Goal: Task Accomplishment & Management: Complete application form

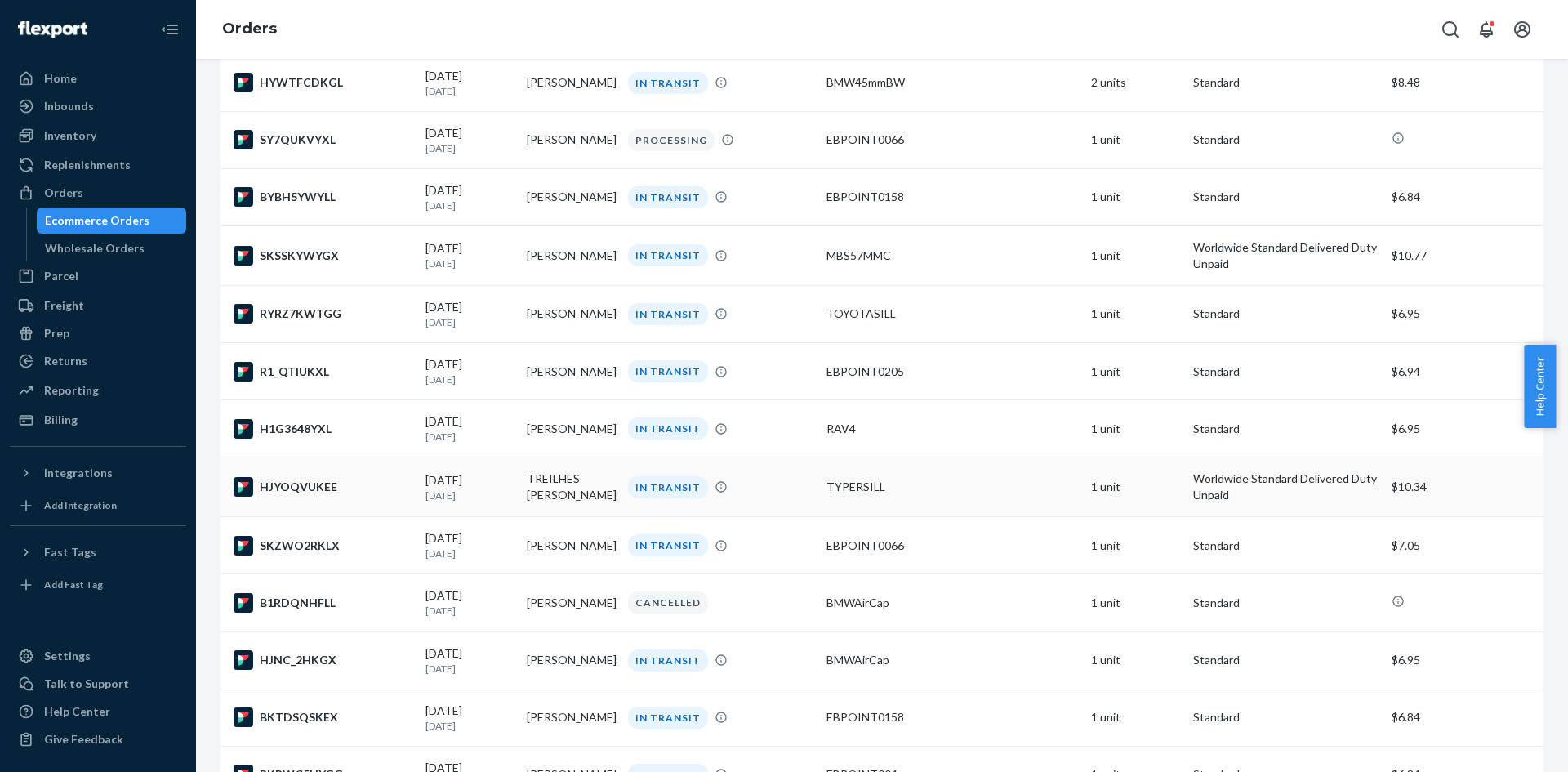
scroll to position [173, 0]
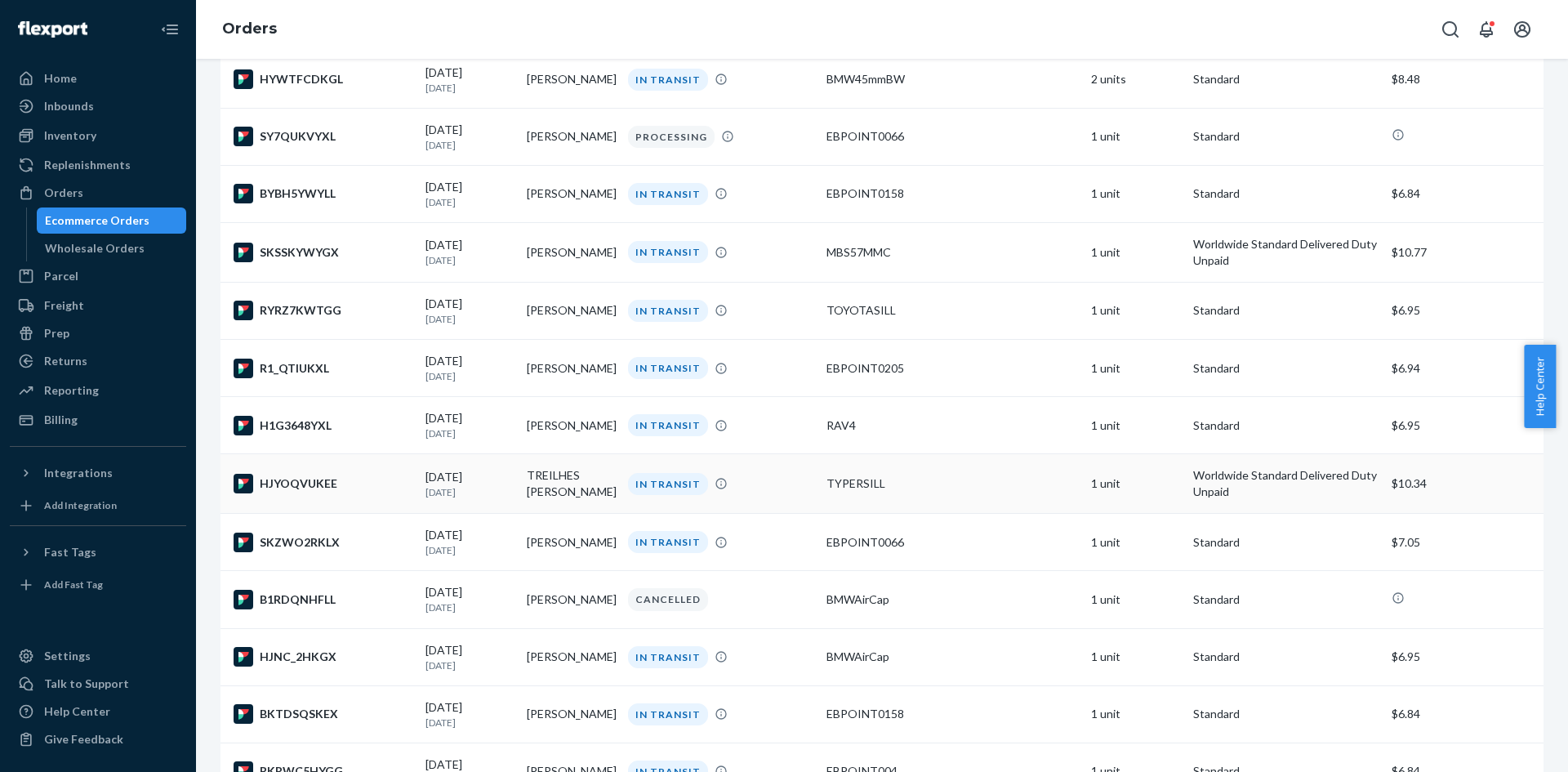
click at [827, 492] on div "TYPERSILL" at bounding box center [953, 483] width 252 height 16
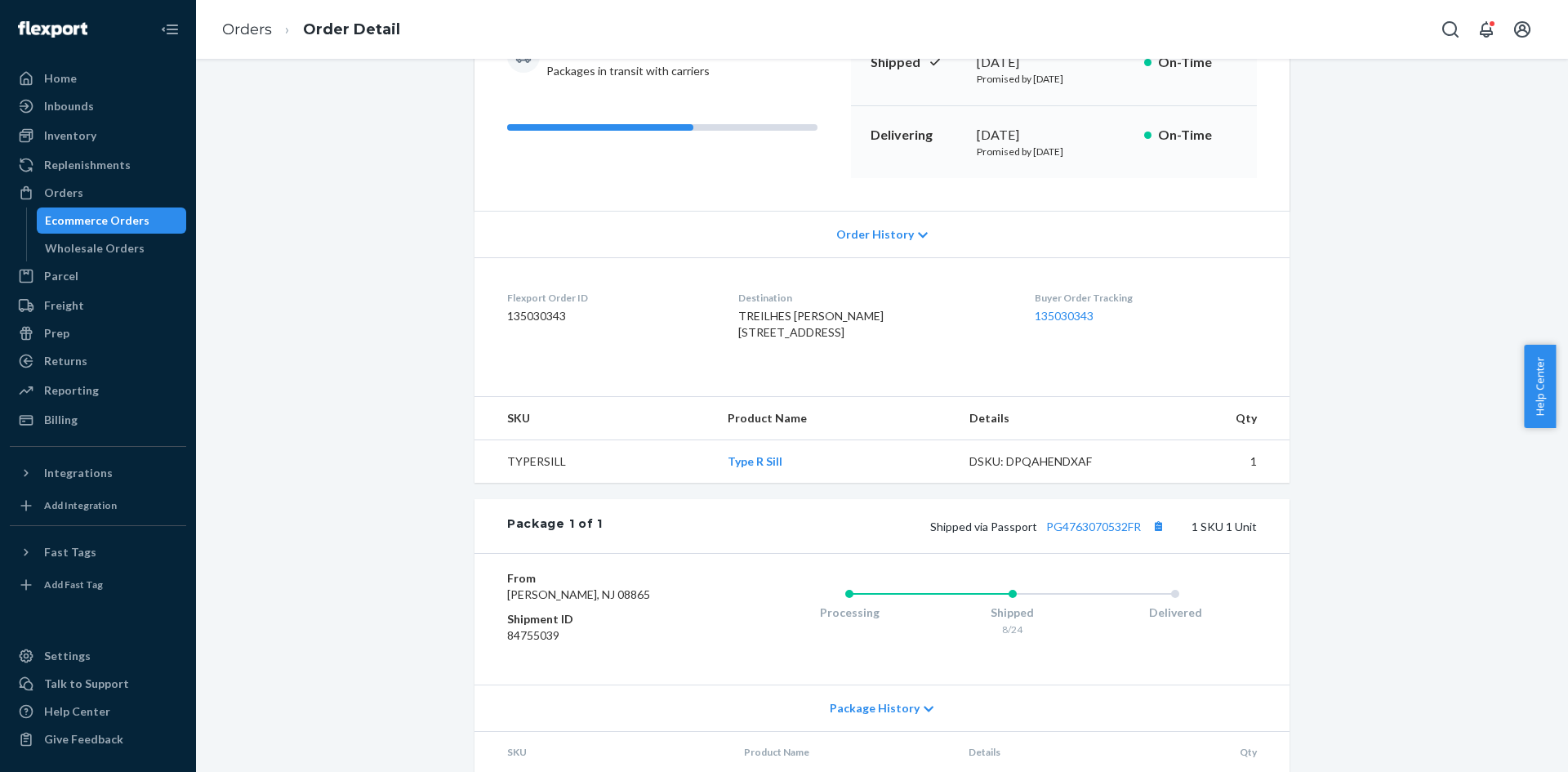
scroll to position [201, 0]
click at [1106, 532] on link "PG4763070532FR" at bounding box center [1094, 525] width 95 height 14
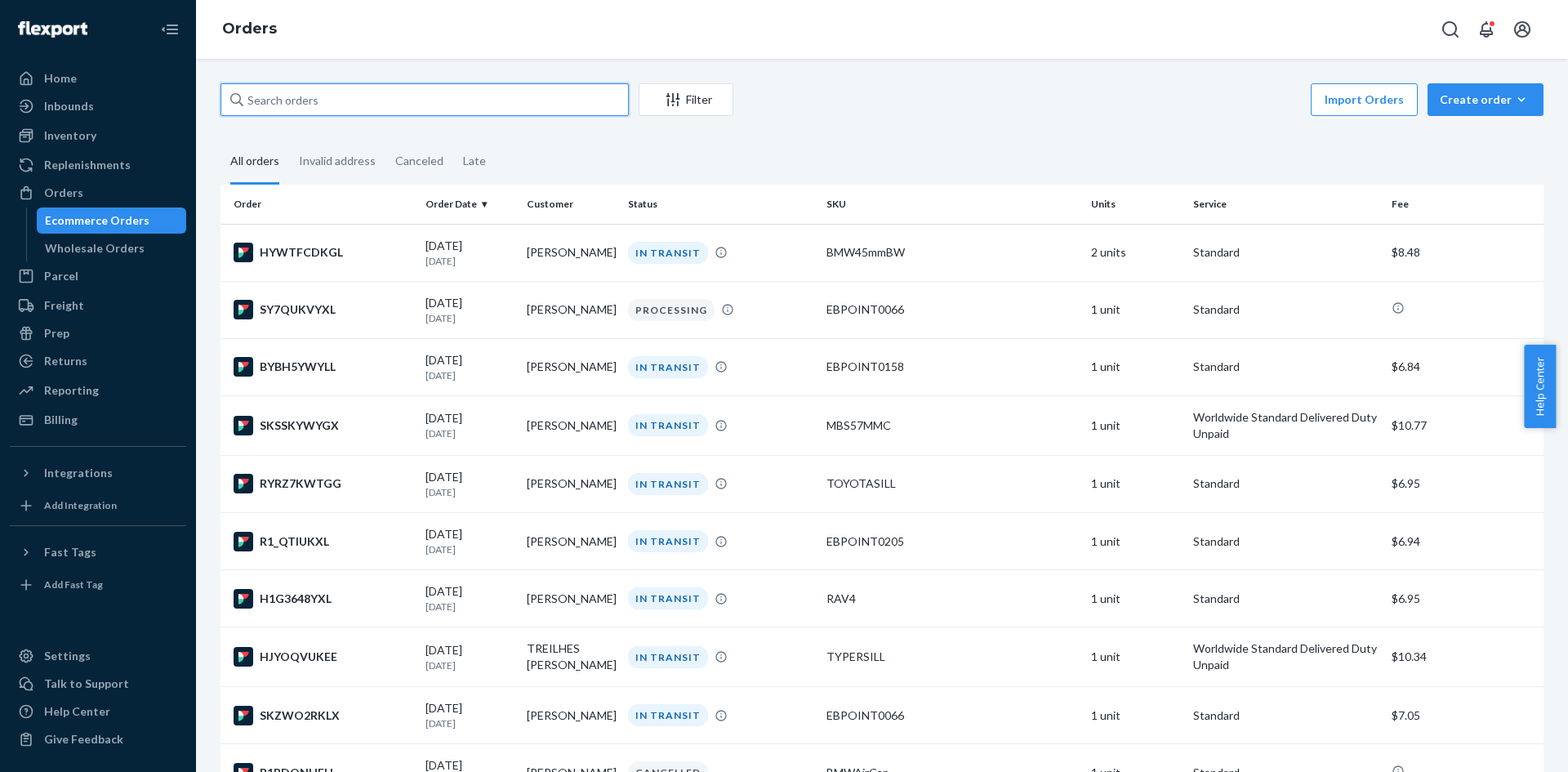
click at [398, 104] on input "text" at bounding box center [425, 100] width 409 height 33
paste input "[PERSON_NAME]"
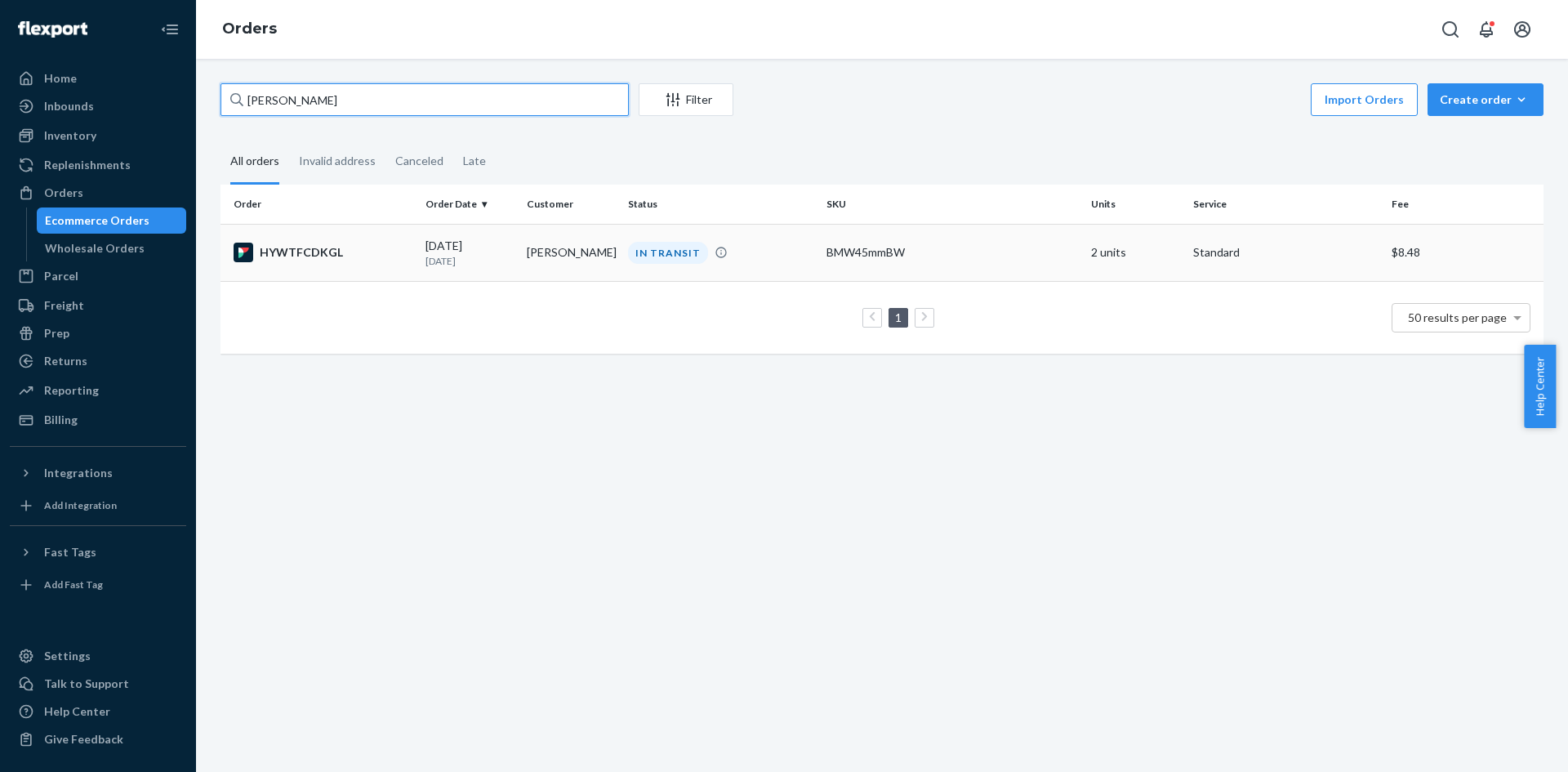
type input "[PERSON_NAME]"
click at [534, 259] on td "[PERSON_NAME]" at bounding box center [571, 253] width 101 height 57
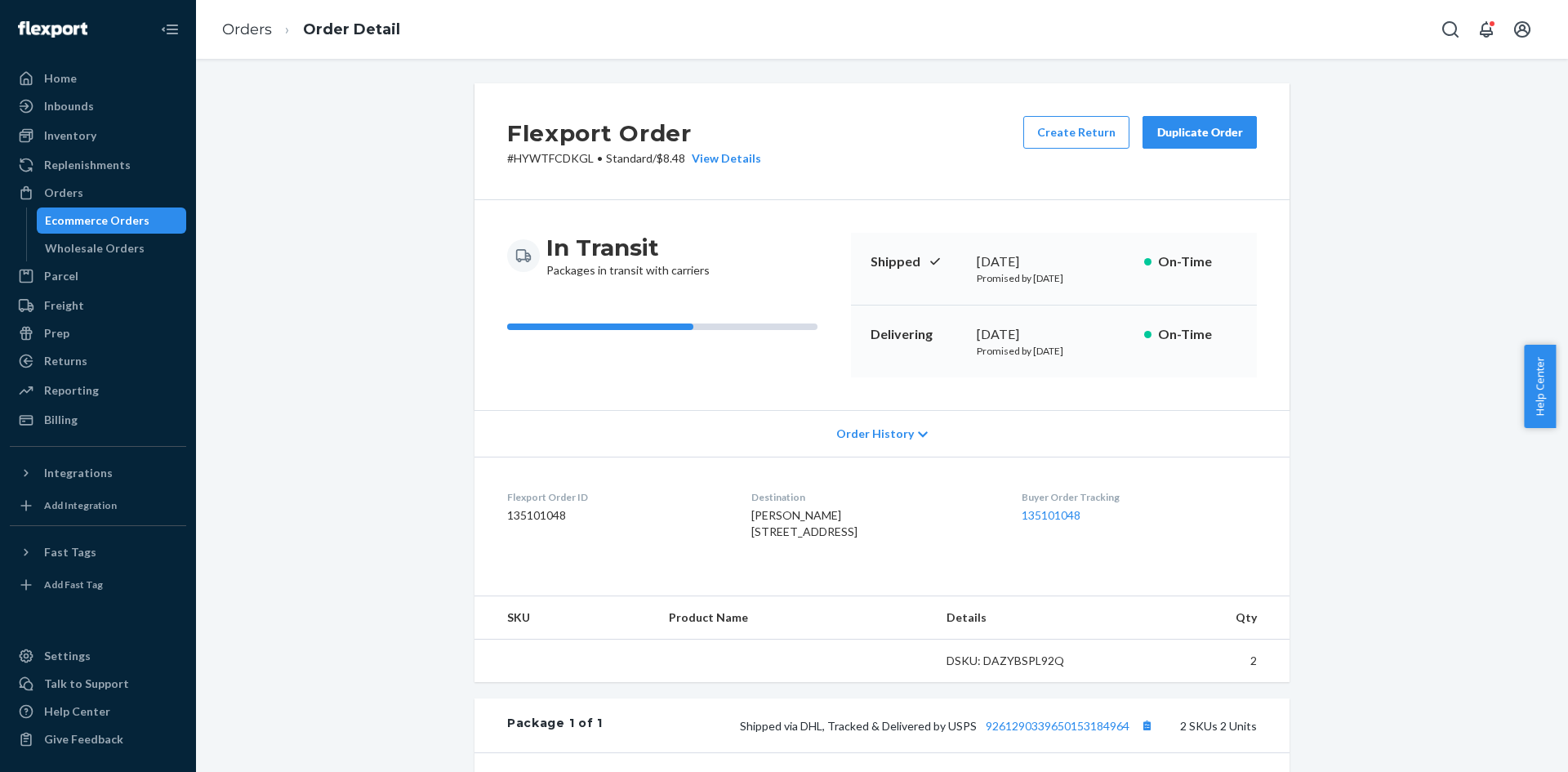
click at [534, 259] on div at bounding box center [526, 256] width 39 height 33
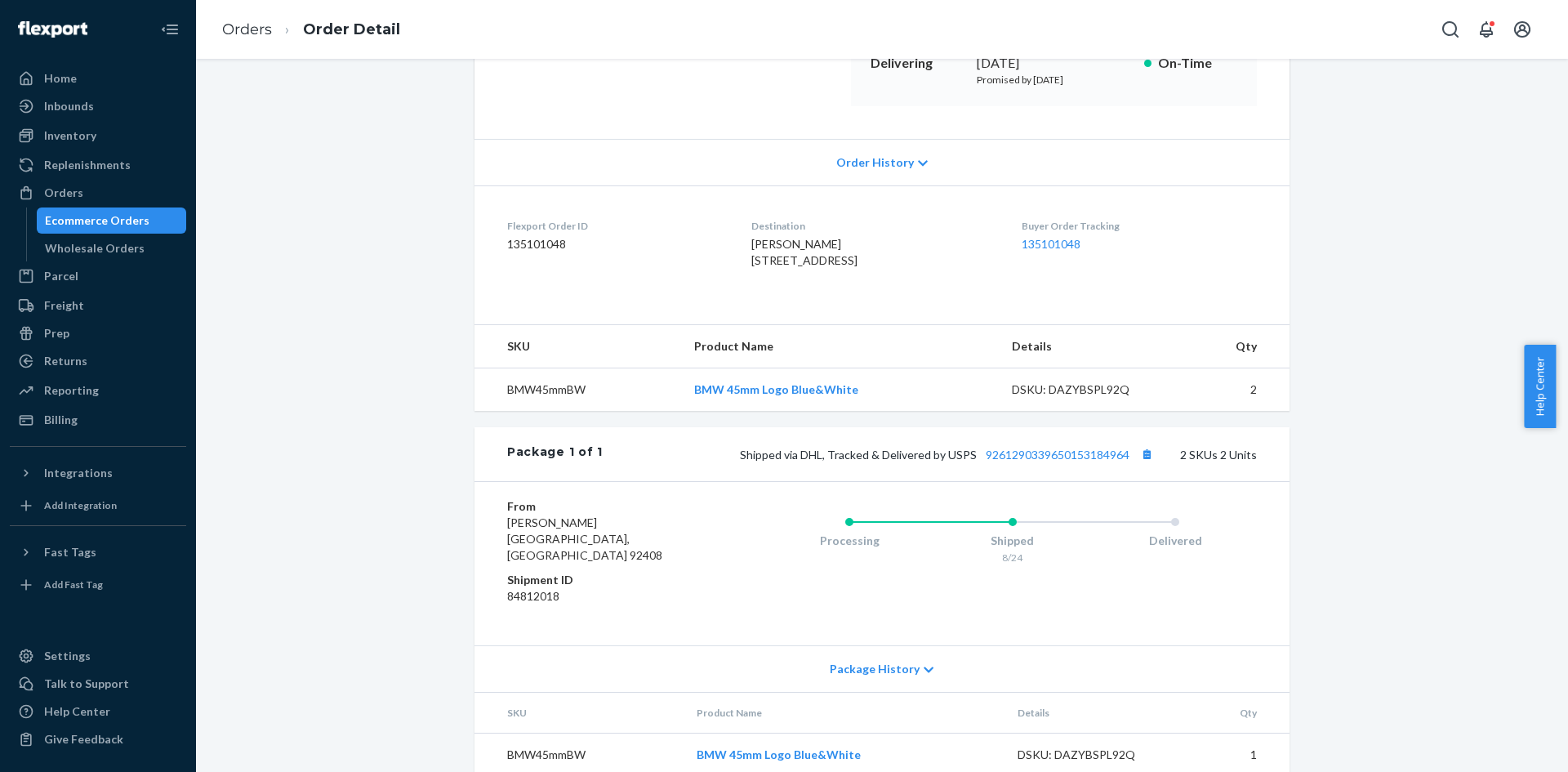
scroll to position [354, 0]
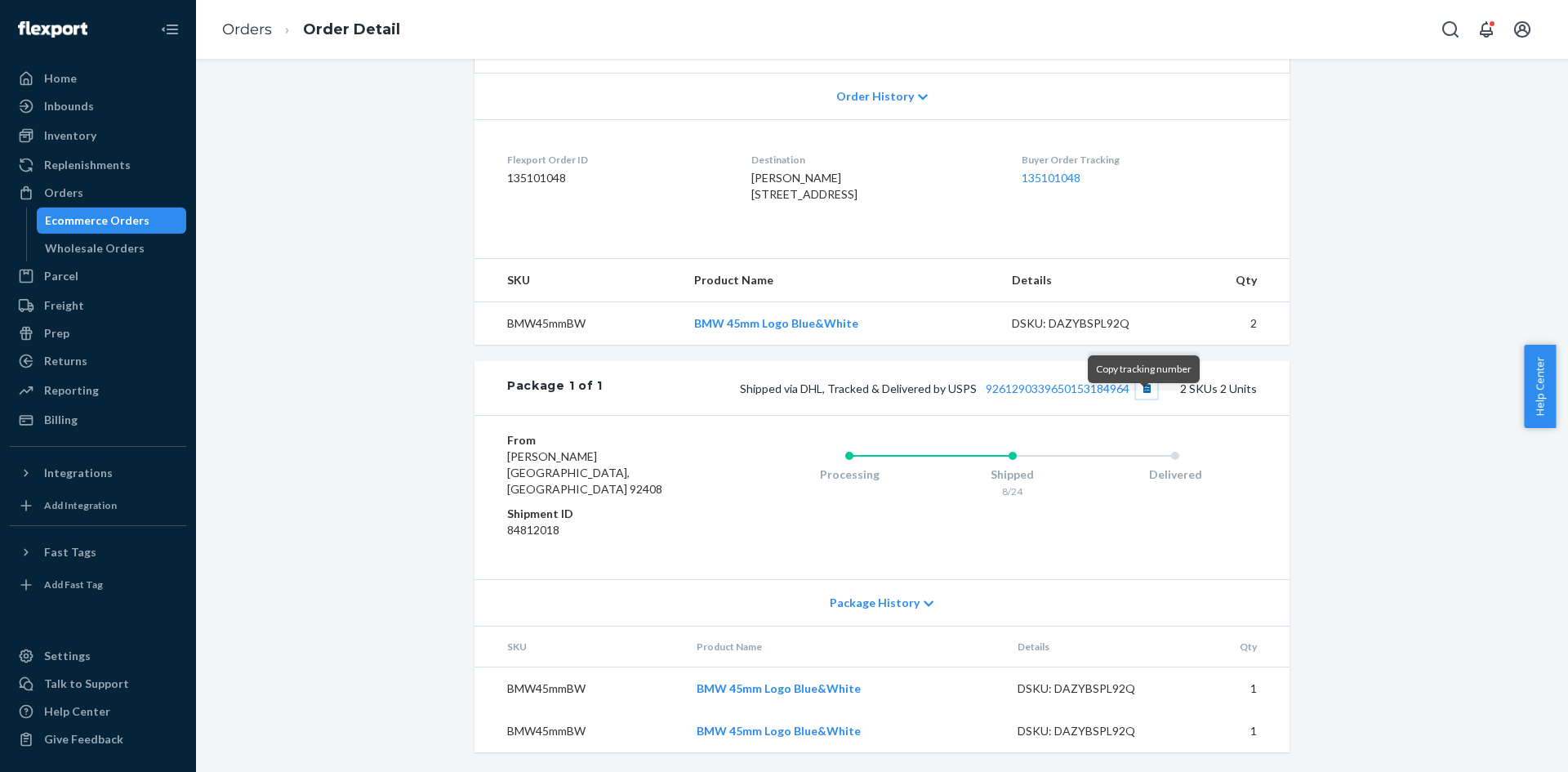
click at [1141, 399] on button "Copy tracking number" at bounding box center [1146, 388] width 22 height 22
click at [90, 219] on div "Ecommerce Orders" at bounding box center [97, 220] width 104 height 16
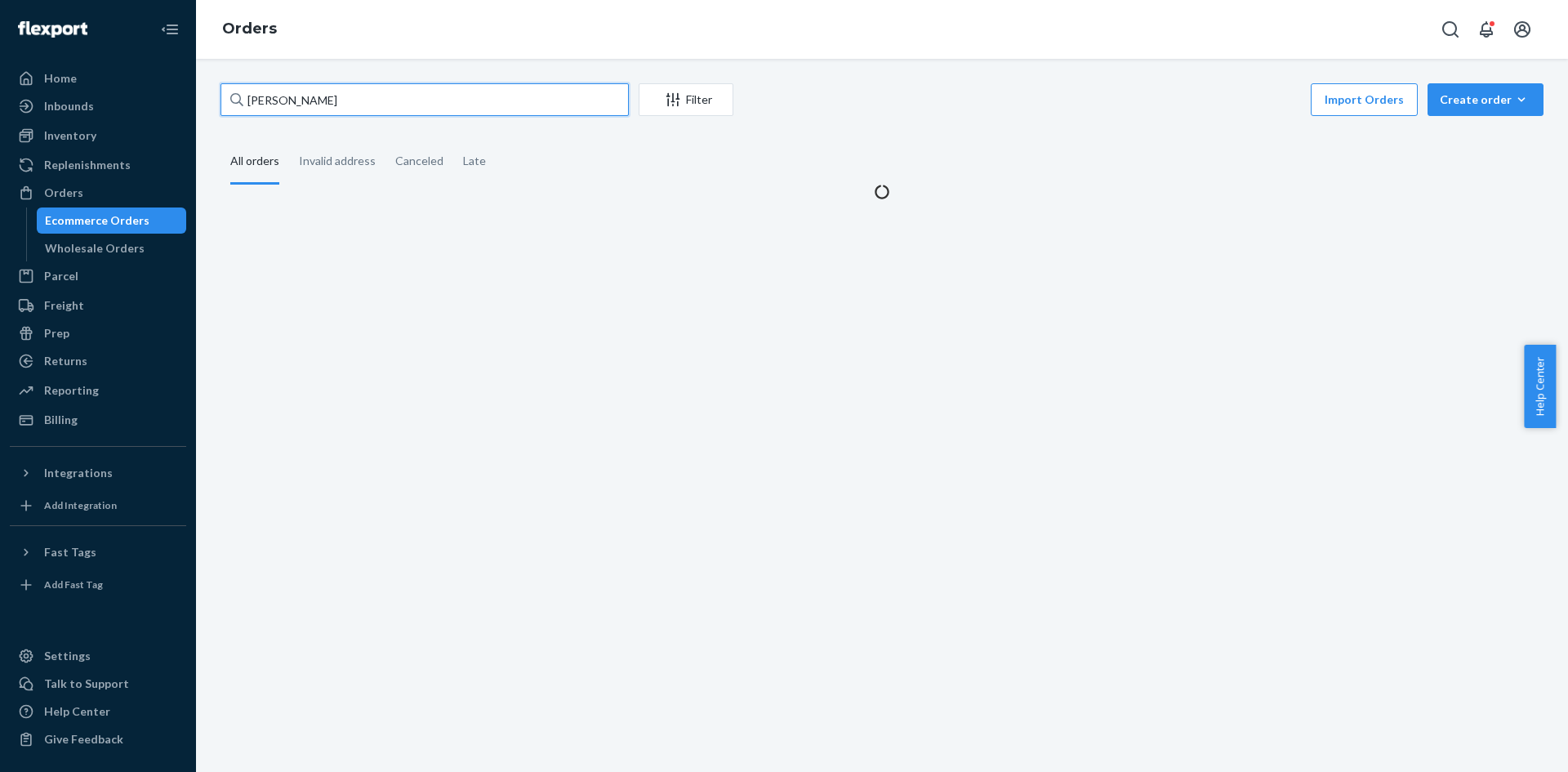
click at [381, 110] on input "[PERSON_NAME]" at bounding box center [425, 100] width 409 height 33
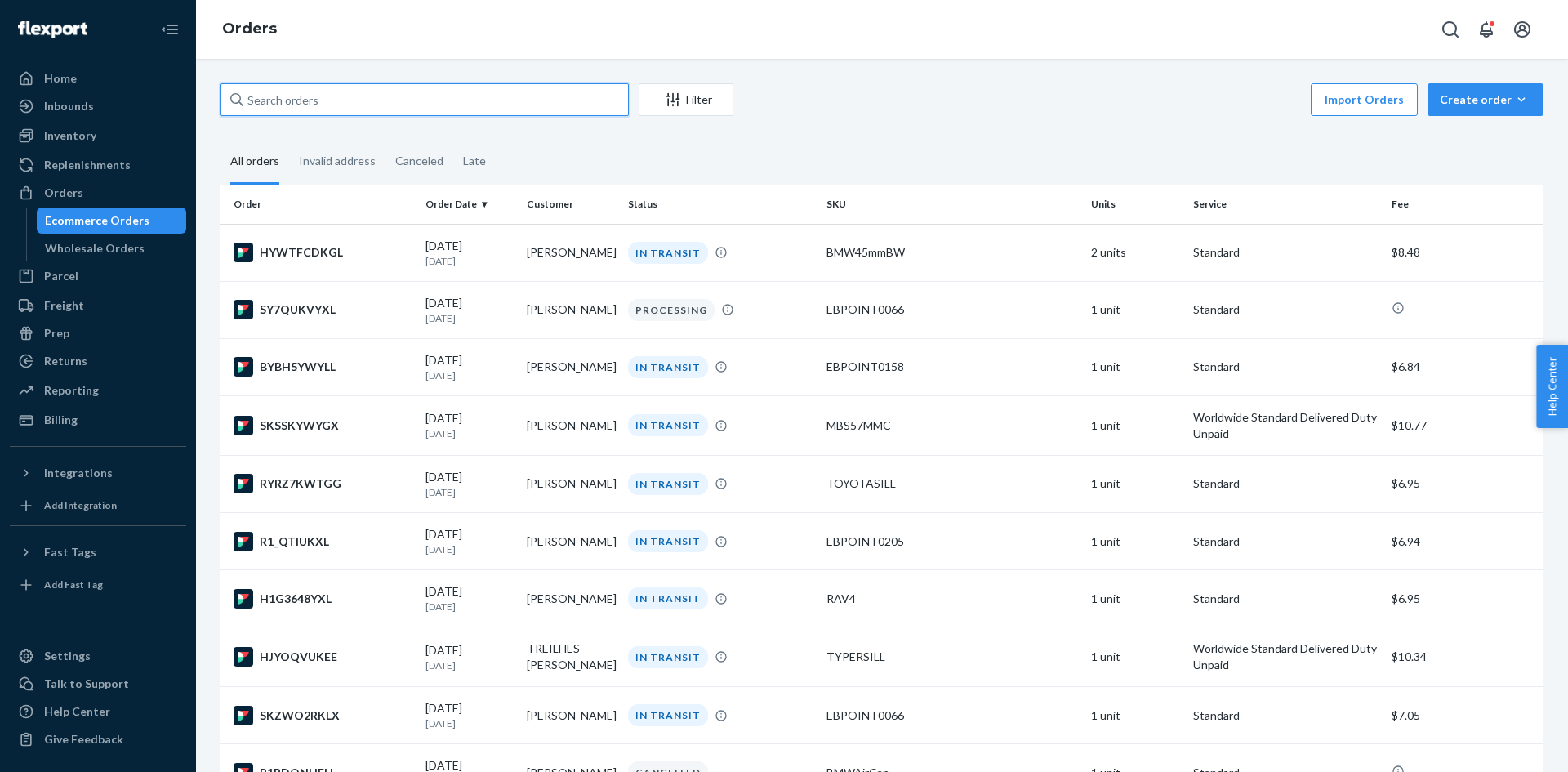
click at [397, 94] on input "text" at bounding box center [425, 100] width 409 height 33
paste input "David Novick"
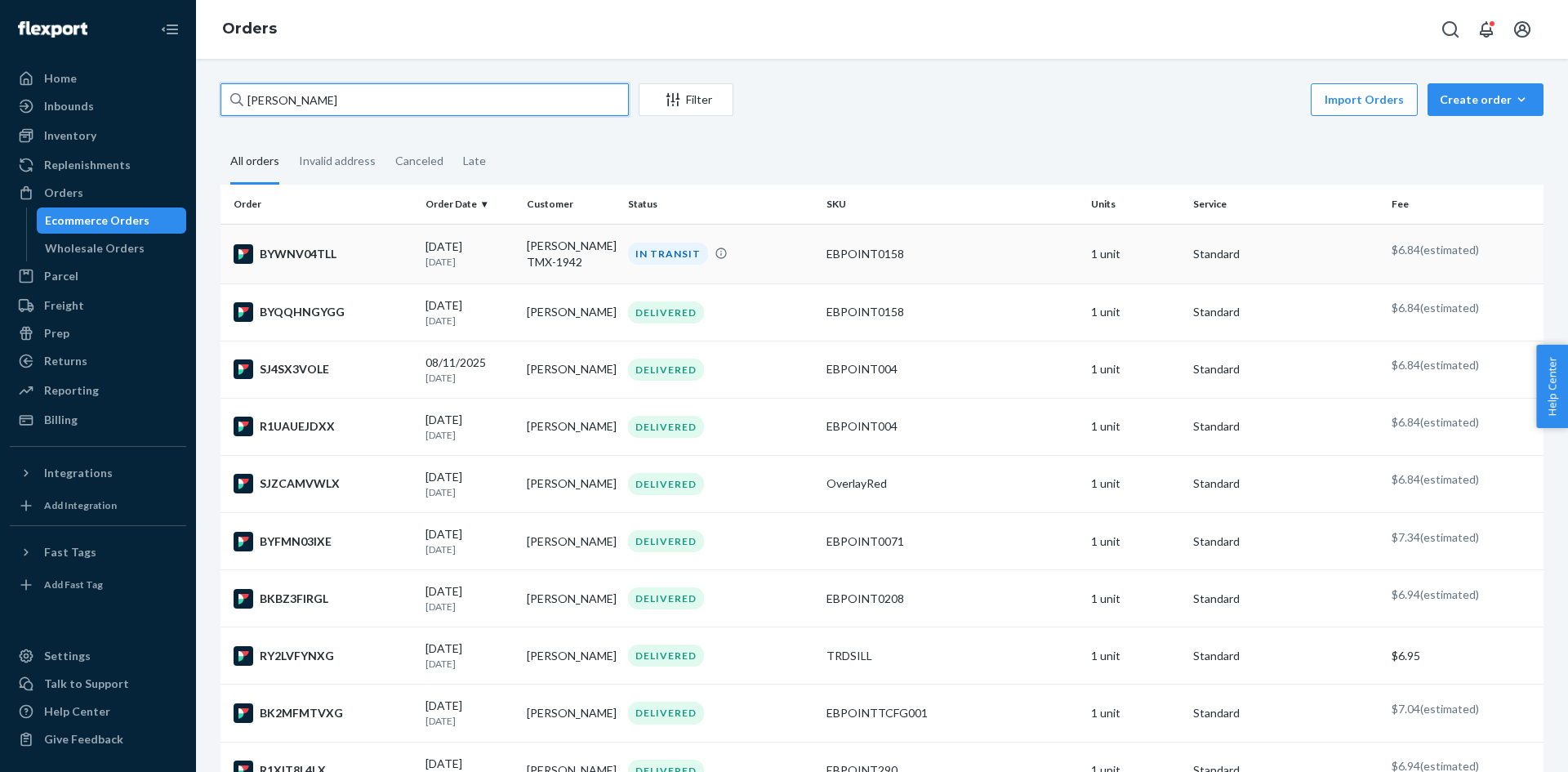
type input "David"
click at [443, 239] on div "08/21/2025 3 days ago" at bounding box center [470, 254] width 88 height 30
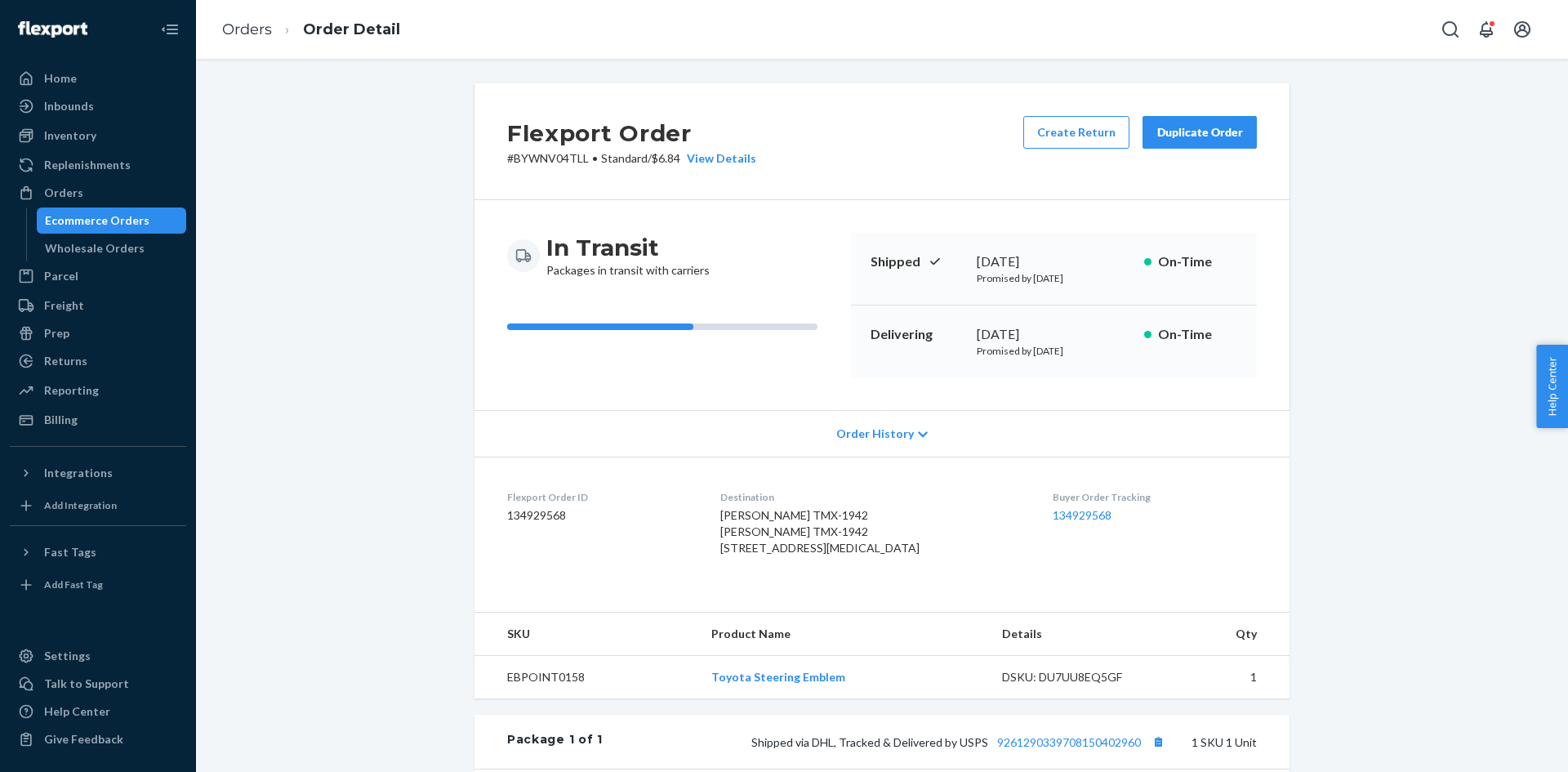
click at [114, 223] on div "Ecommerce Orders" at bounding box center [97, 220] width 104 height 16
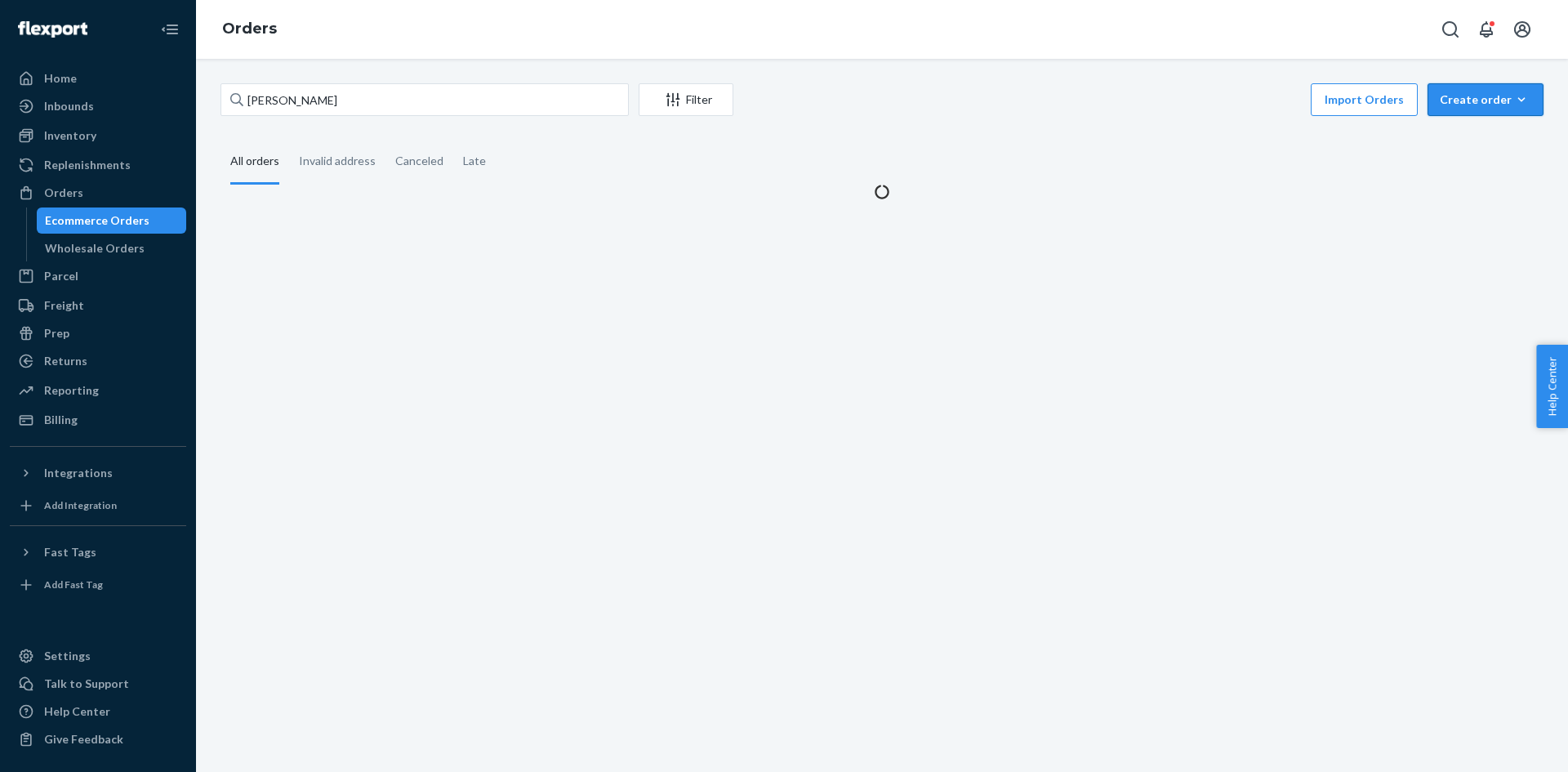
click at [1475, 115] on button "Create order Ecommerce order Removal order" at bounding box center [1485, 100] width 116 height 33
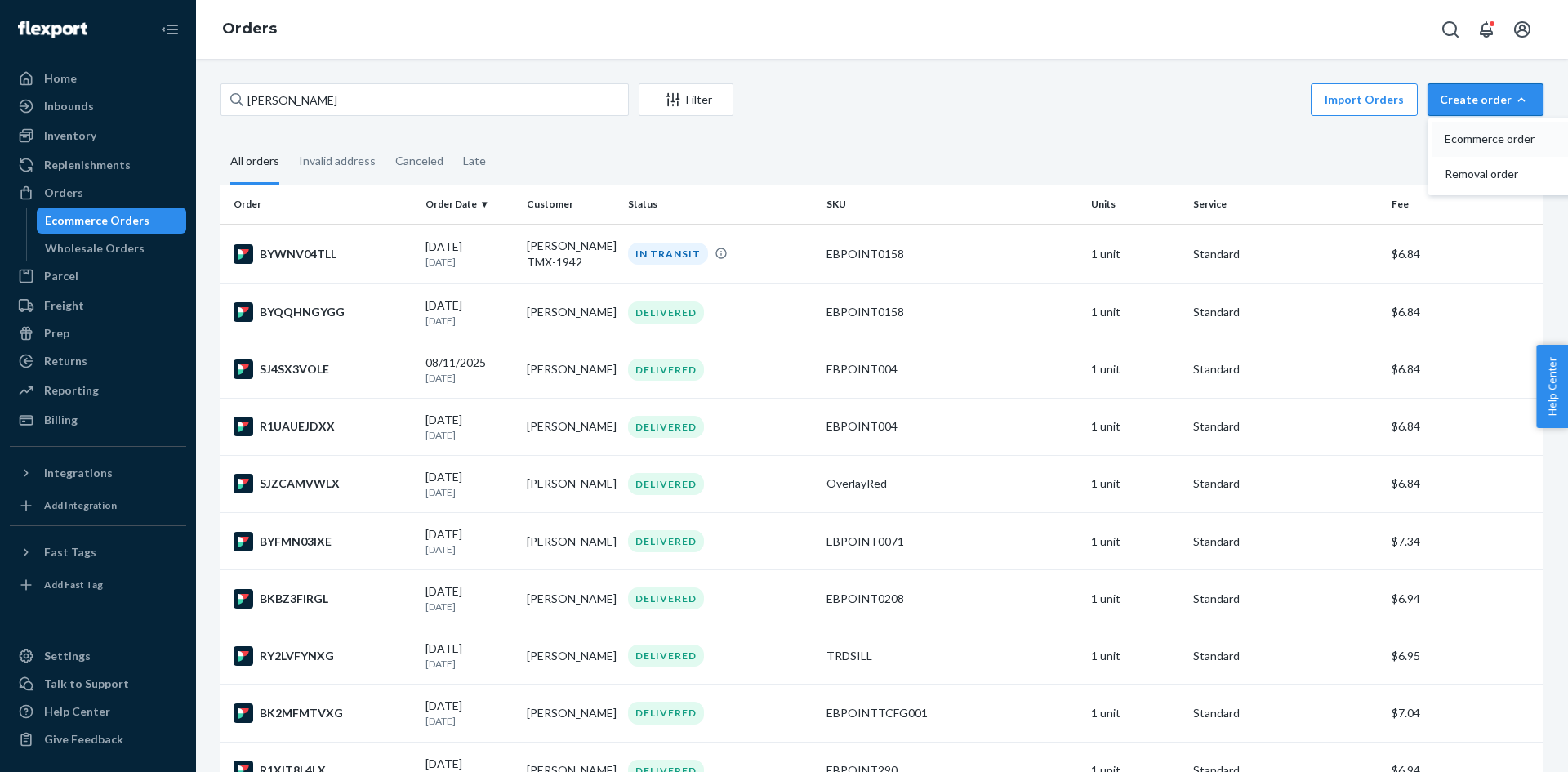
click at [1470, 141] on span "Ecommerce order" at bounding box center [1495, 138] width 101 height 11
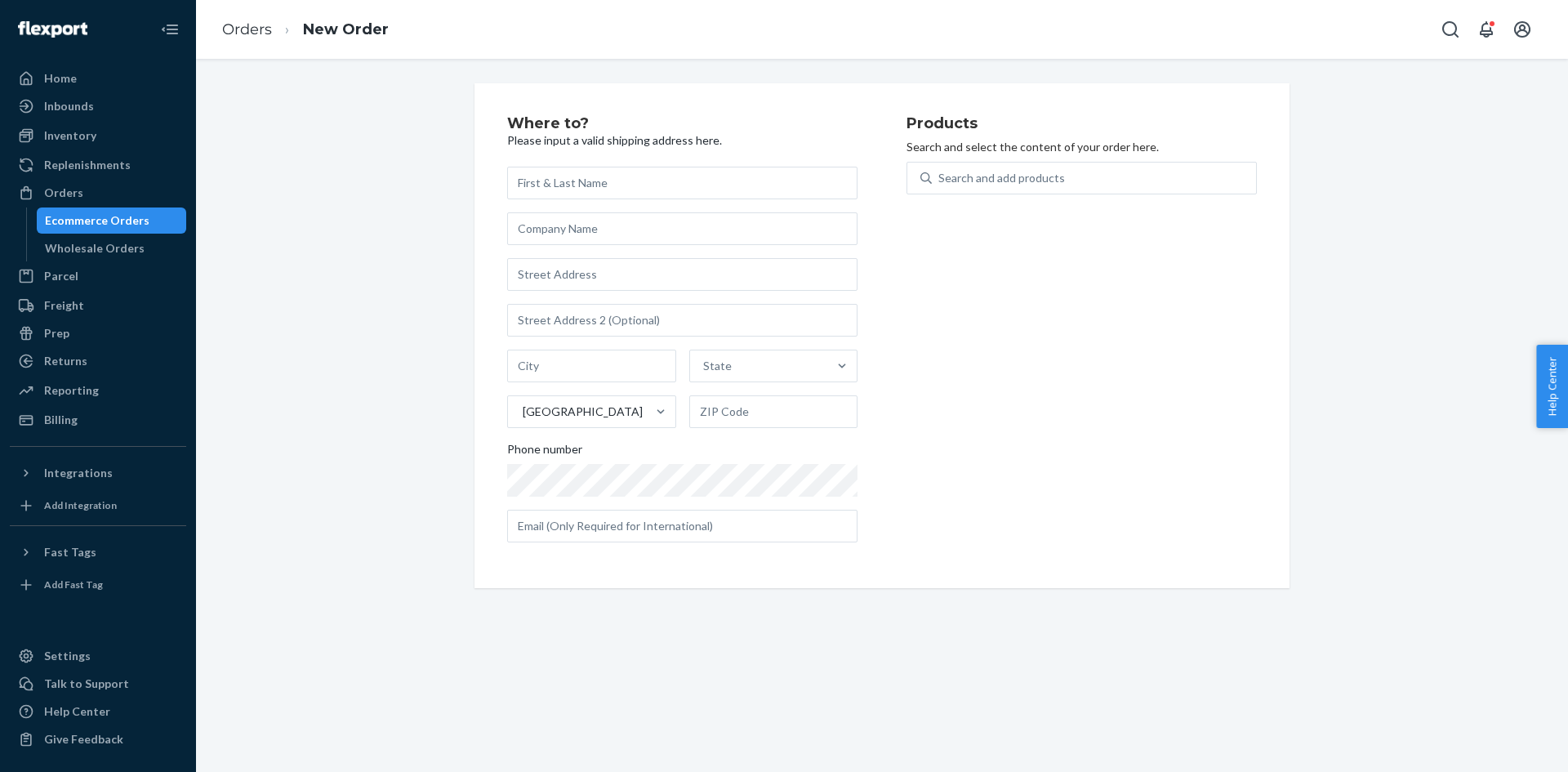
click at [565, 169] on input "text" at bounding box center [682, 183] width 350 height 33
type input "David Novick"
click at [528, 259] on input "text" at bounding box center [682, 274] width 350 height 33
paste input "4209 Country Club Dr Plano, TX 75074-3609"
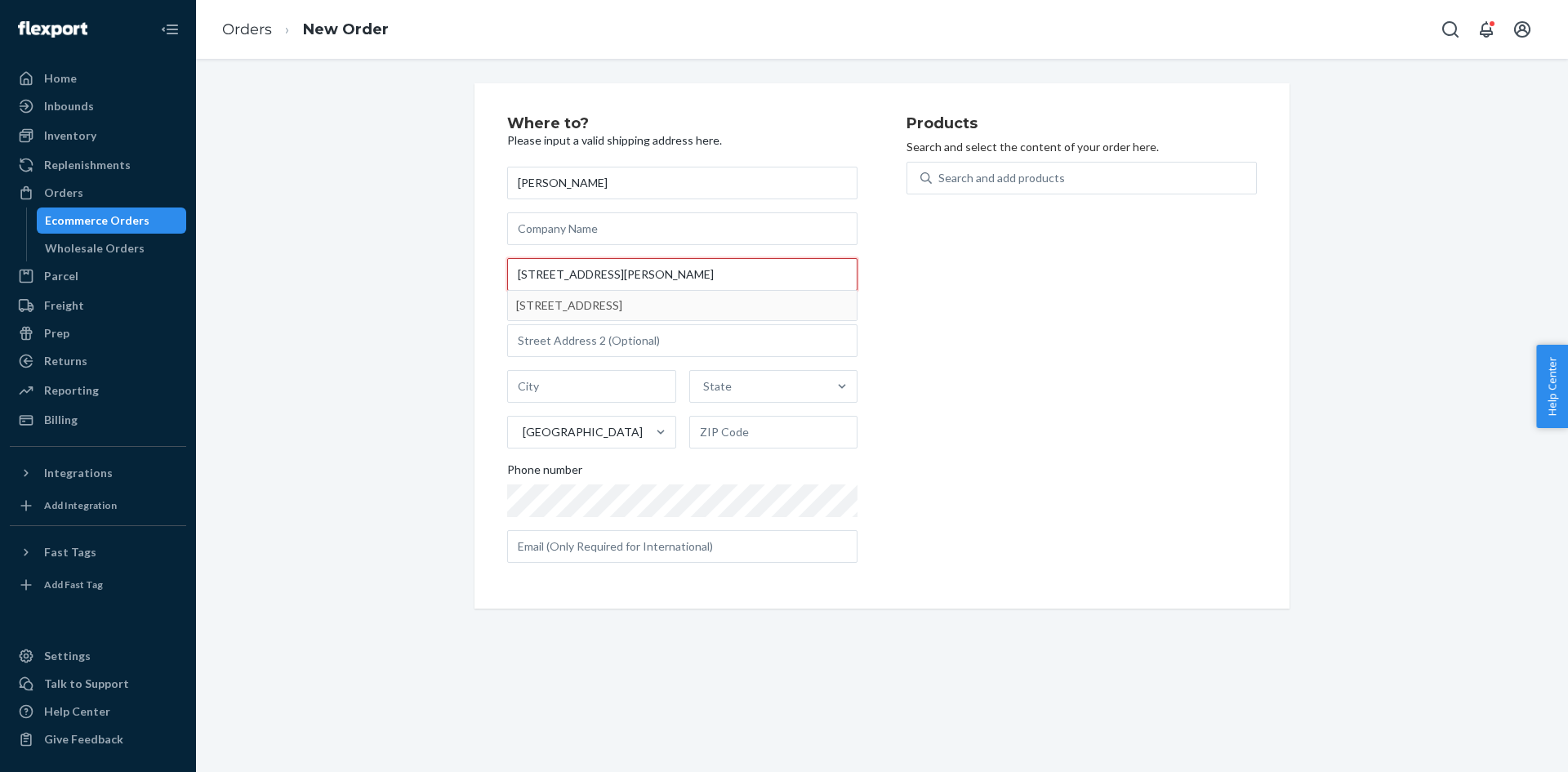
type input "4209 Country Club Dr Plano, TX 75074-3609"
type input "Plano"
type input "75074"
type input "4209 Country Club Dr"
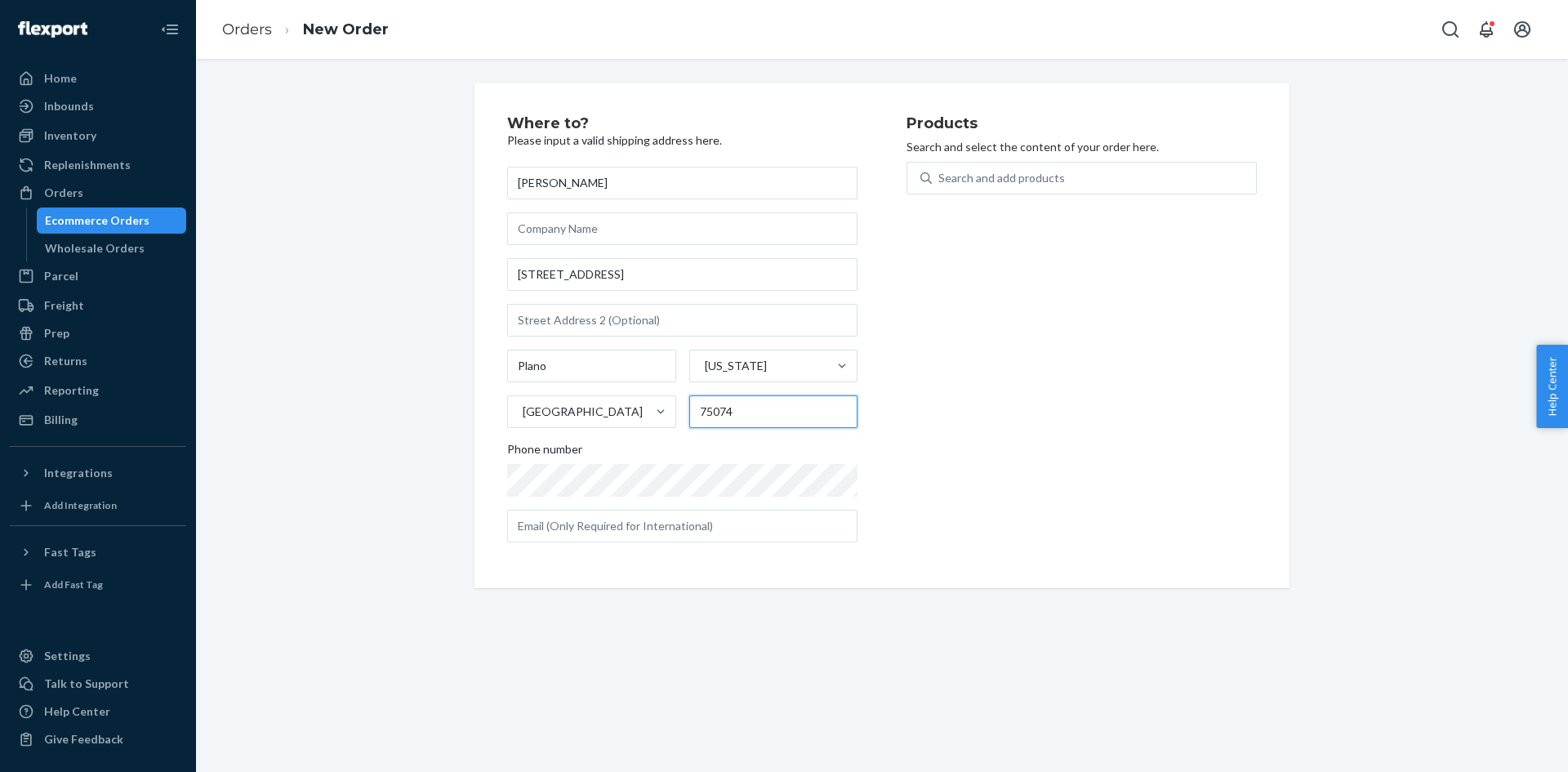
click at [744, 415] on input "75074" at bounding box center [774, 412] width 169 height 33
paste input "-3609"
type input "75074-3609"
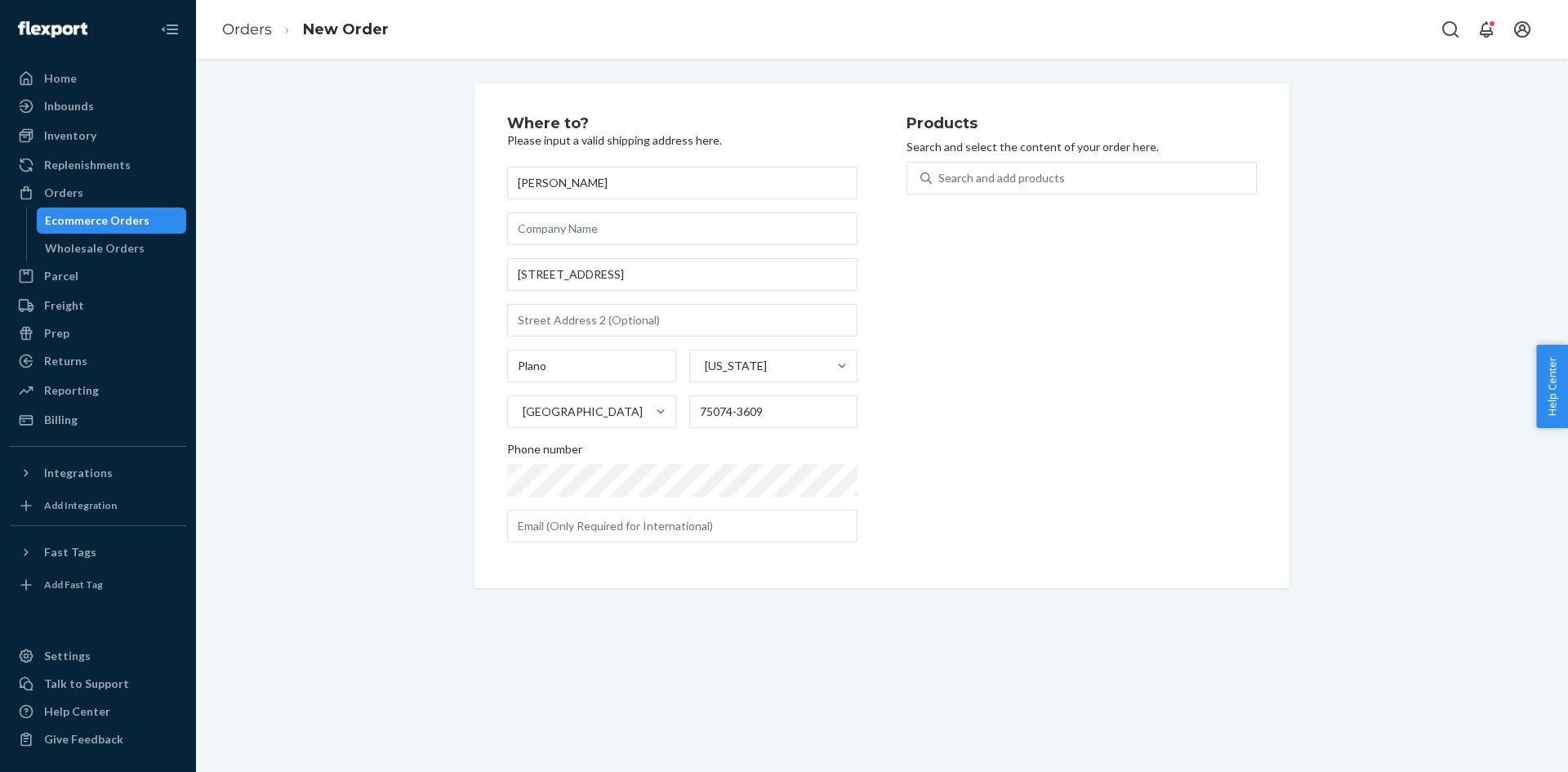
click at [930, 465] on div "Products Search and select the content of your order here. Search and add produ…" at bounding box center [1082, 336] width 350 height 440
click at [998, 181] on div "Search and add products" at bounding box center [1002, 178] width 127 height 16
click at [940, 181] on input "0 results available. Use Up and Down to choose options, press Enter to select t…" at bounding box center [940, 178] width 2 height 16
click at [1010, 171] on div "Search and add products" at bounding box center [1002, 178] width 127 height 16
click at [940, 171] on input "0 results available. Use Up and Down to choose options, press Enter to select t…" at bounding box center [940, 178] width 2 height 16
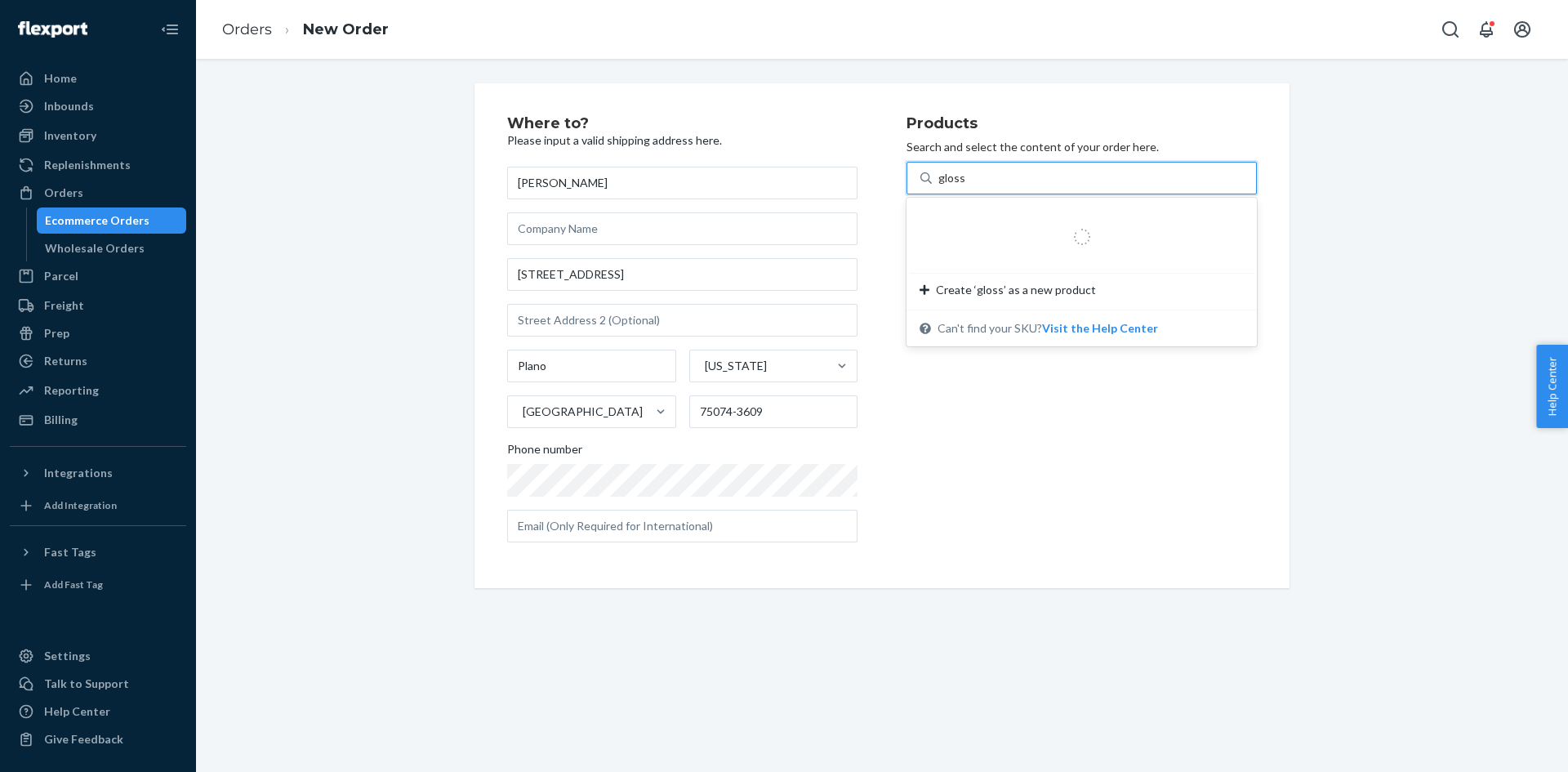
type input "glossy"
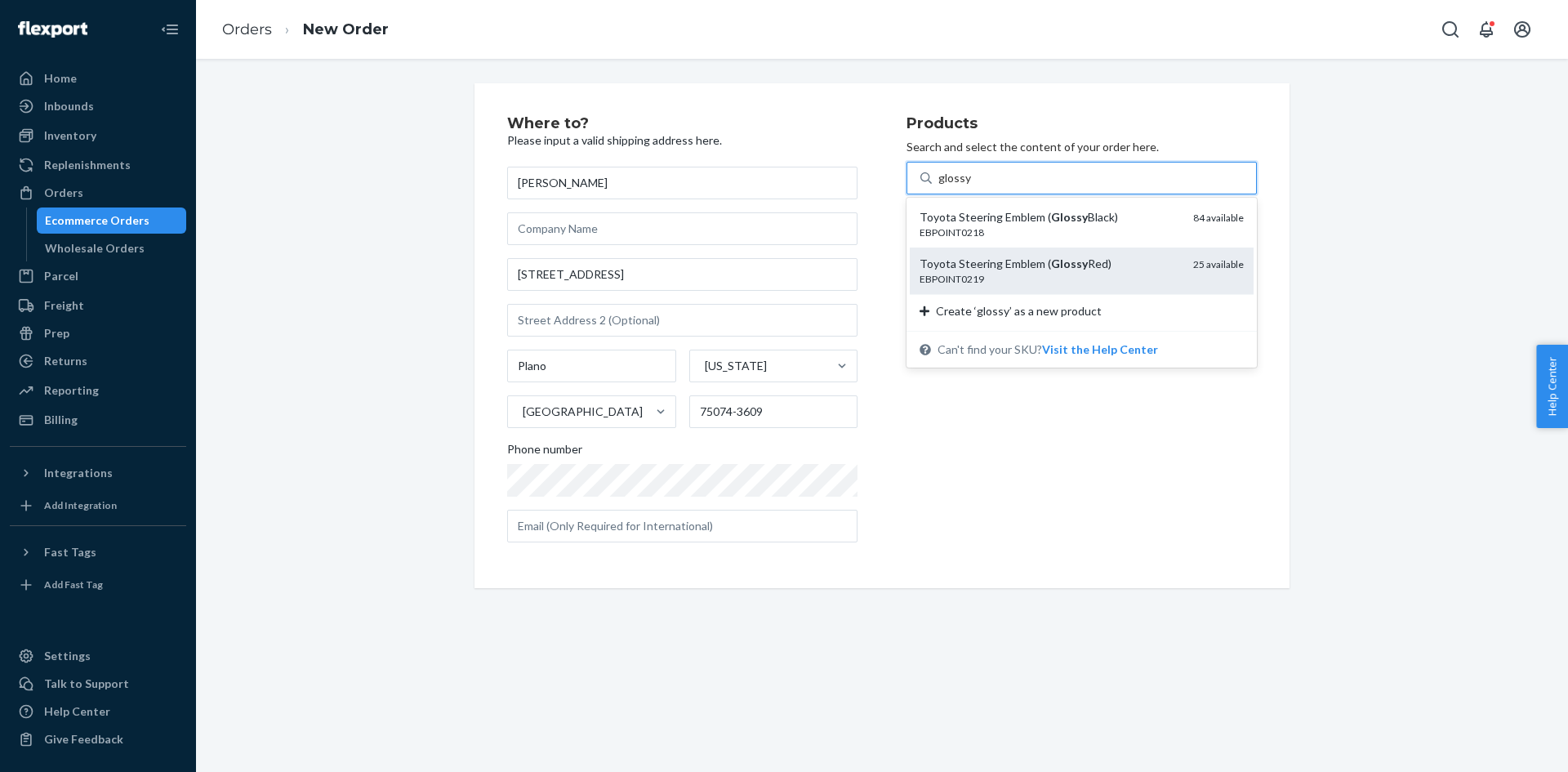
click at [1021, 271] on div "Toyota Steering Emblem ( Glossy Red)" at bounding box center [1050, 264] width 260 height 16
click at [971, 186] on input "glossy" at bounding box center [955, 178] width 33 height 16
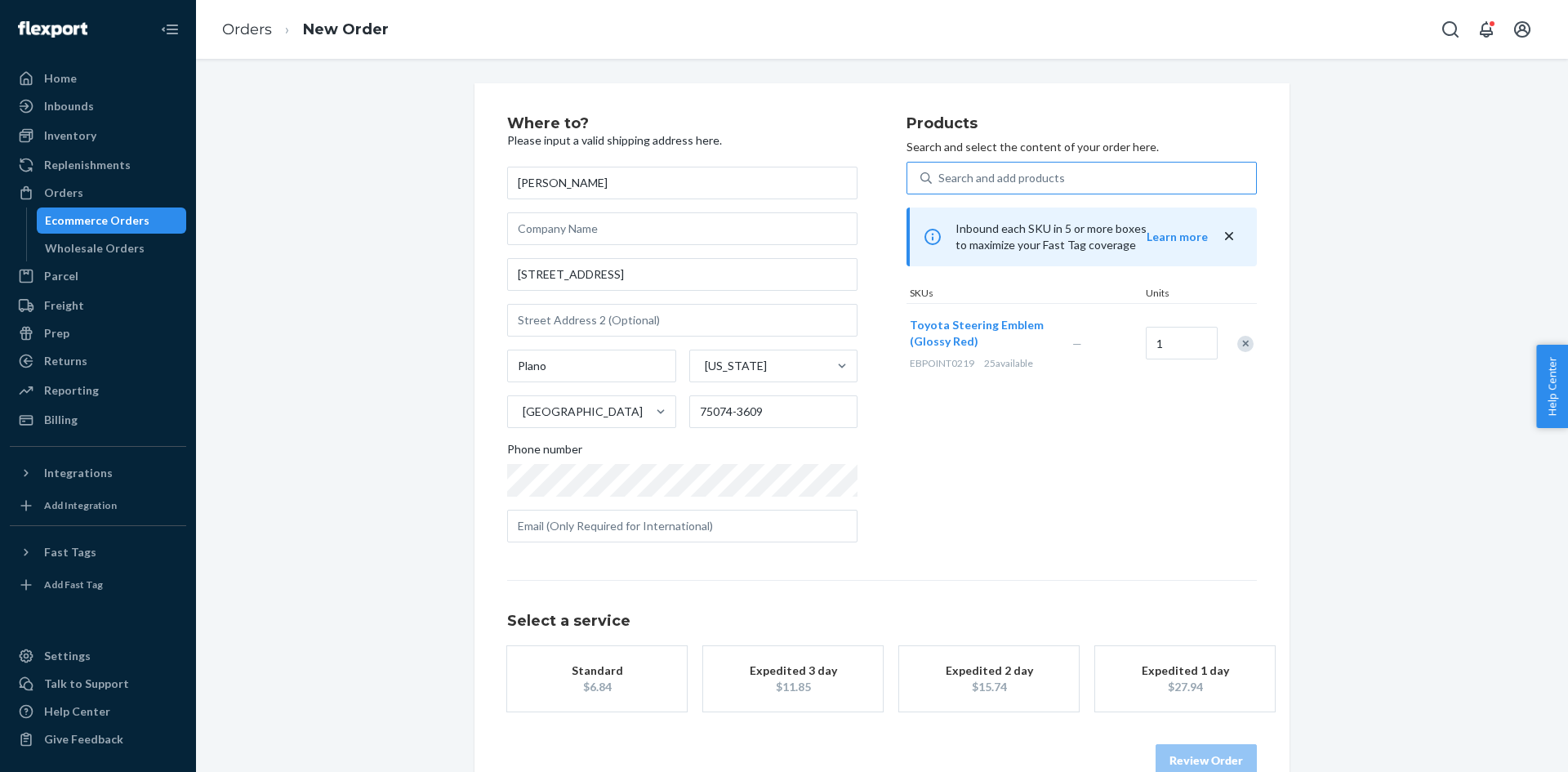
click at [623, 686] on button "Standard $6.84" at bounding box center [597, 679] width 179 height 66
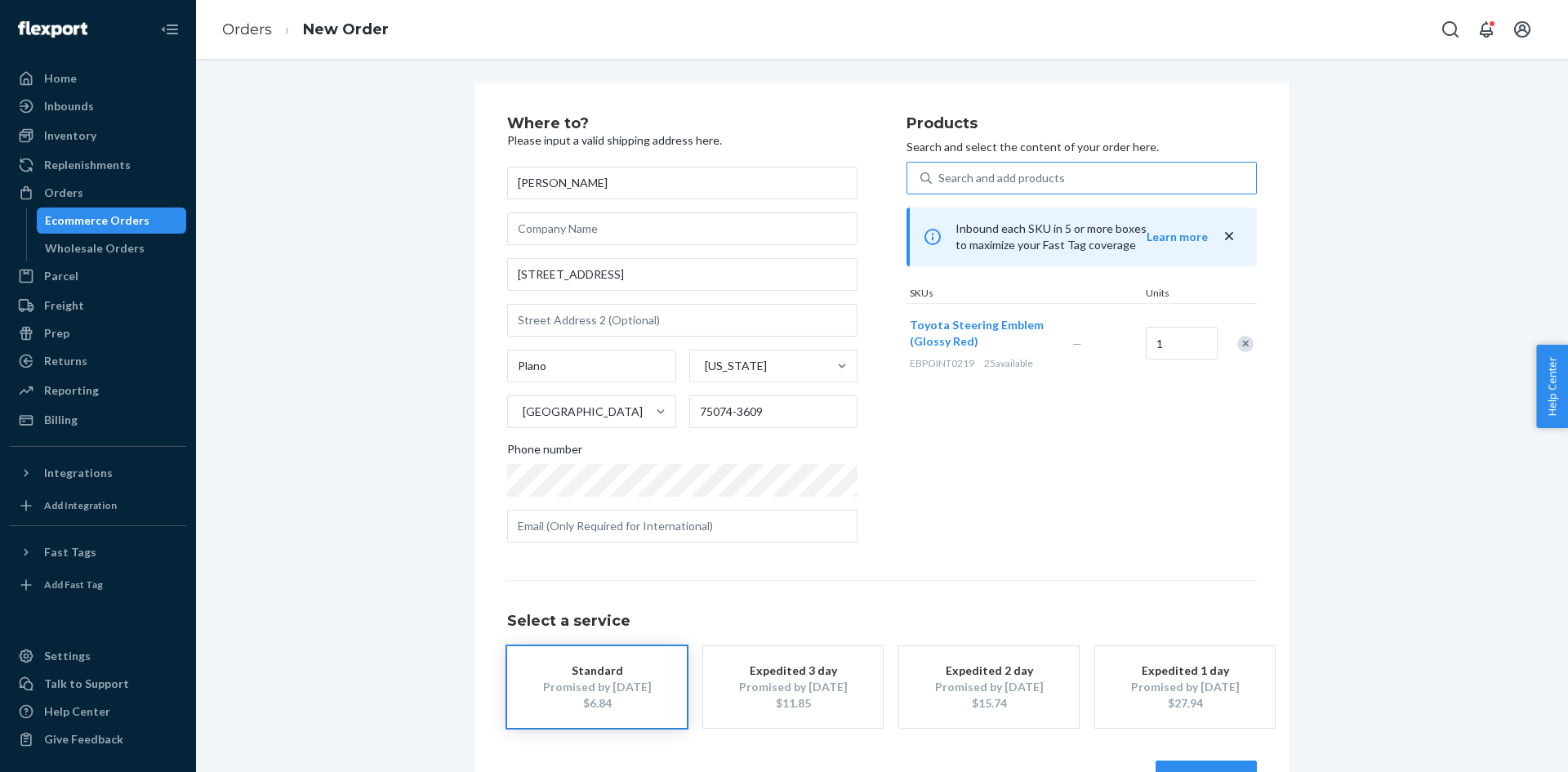
scroll to position [54, 0]
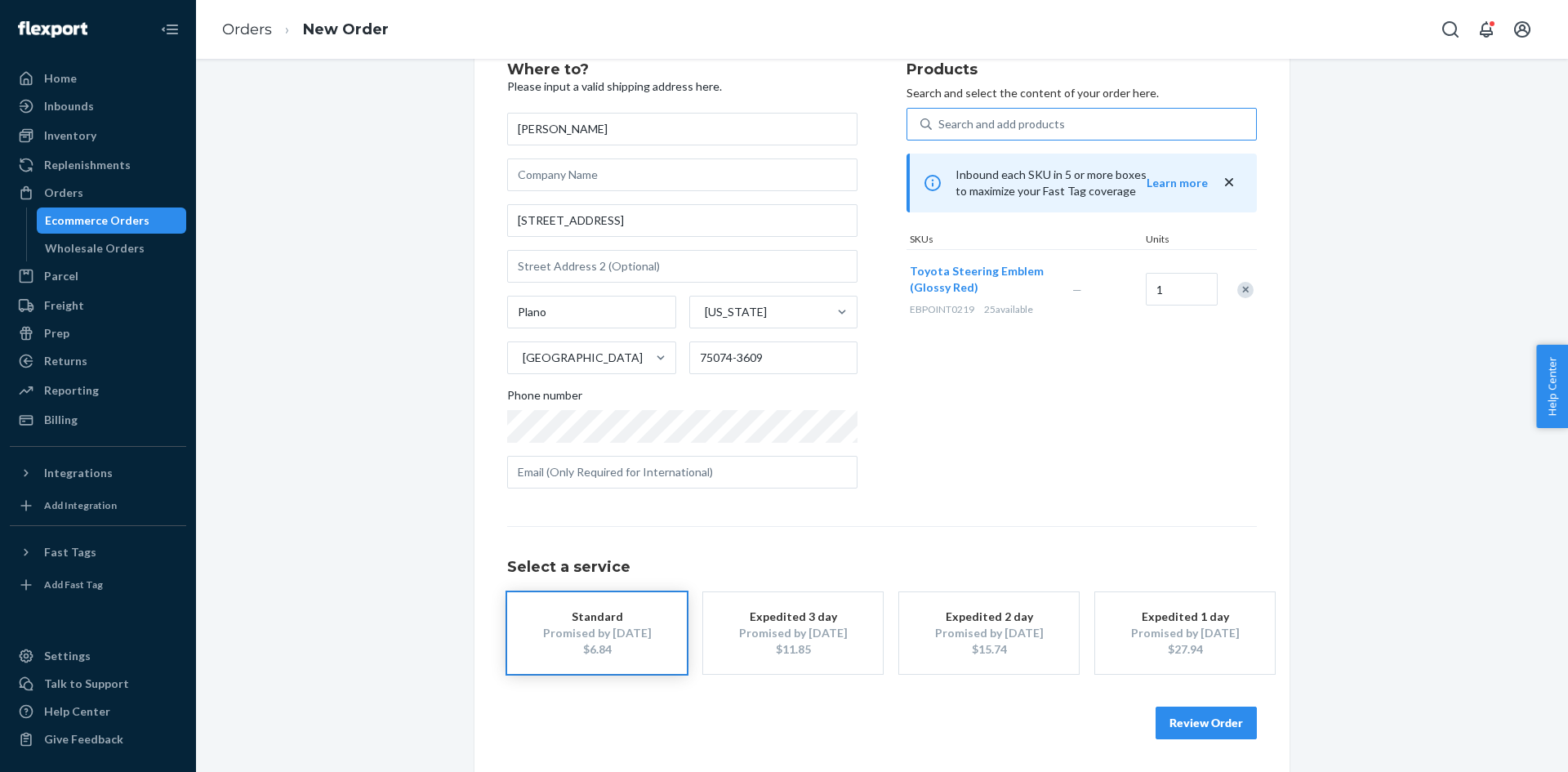
click at [1211, 725] on button "Review Order" at bounding box center [1206, 724] width 101 height 33
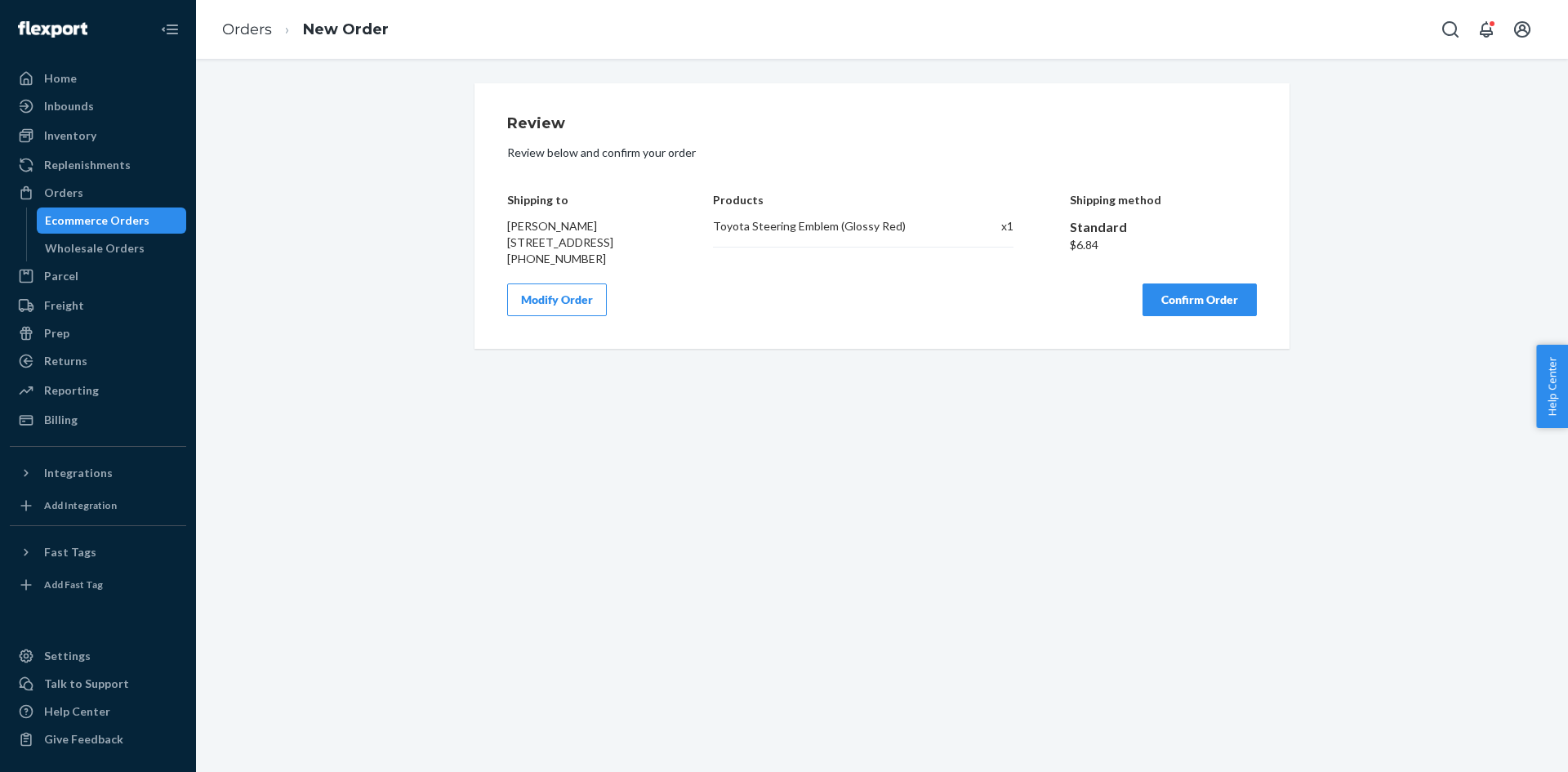
click at [1194, 317] on button "Confirm Order" at bounding box center [1200, 300] width 115 height 33
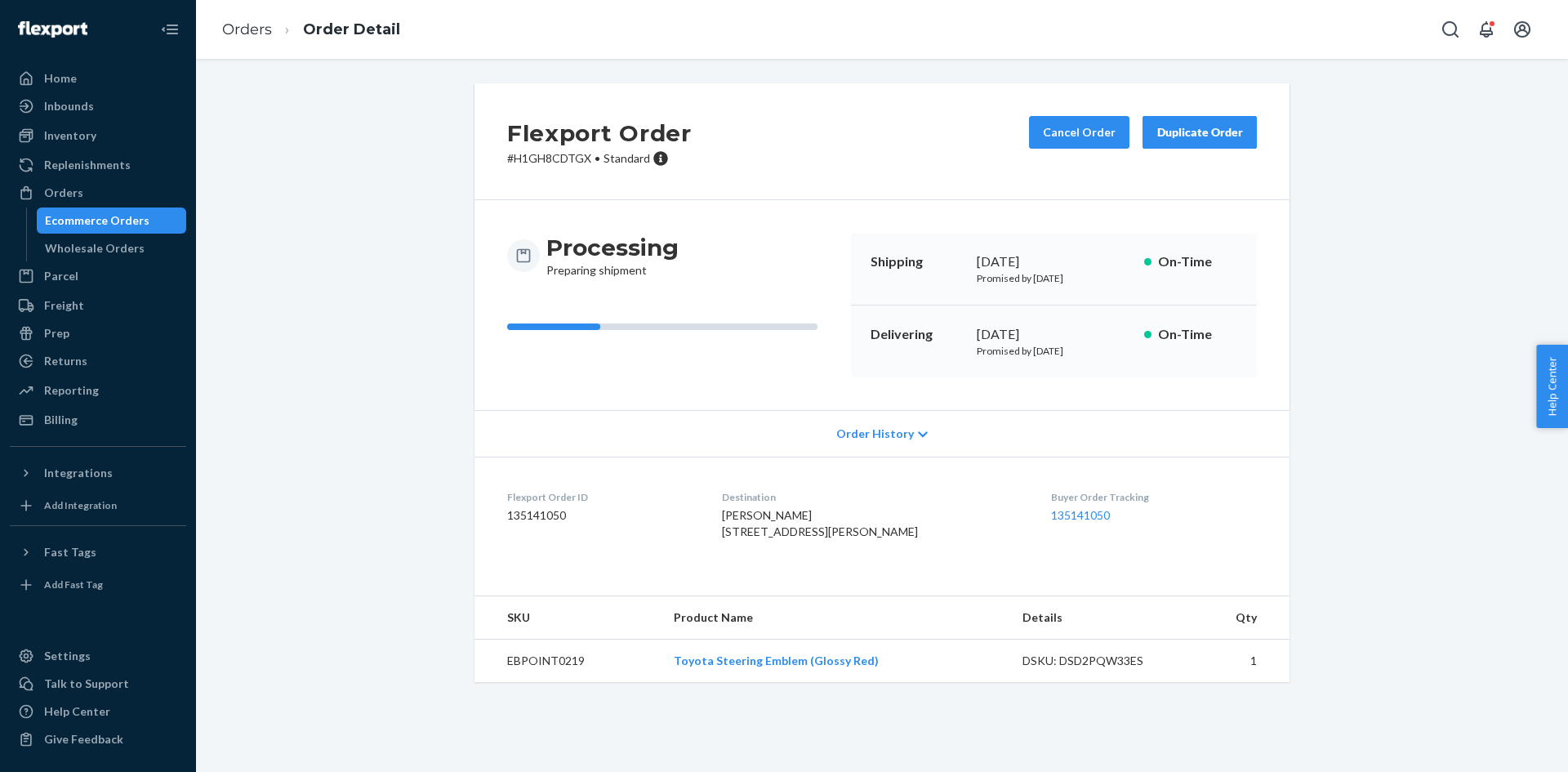
click at [113, 217] on div "Ecommerce Orders" at bounding box center [97, 220] width 104 height 16
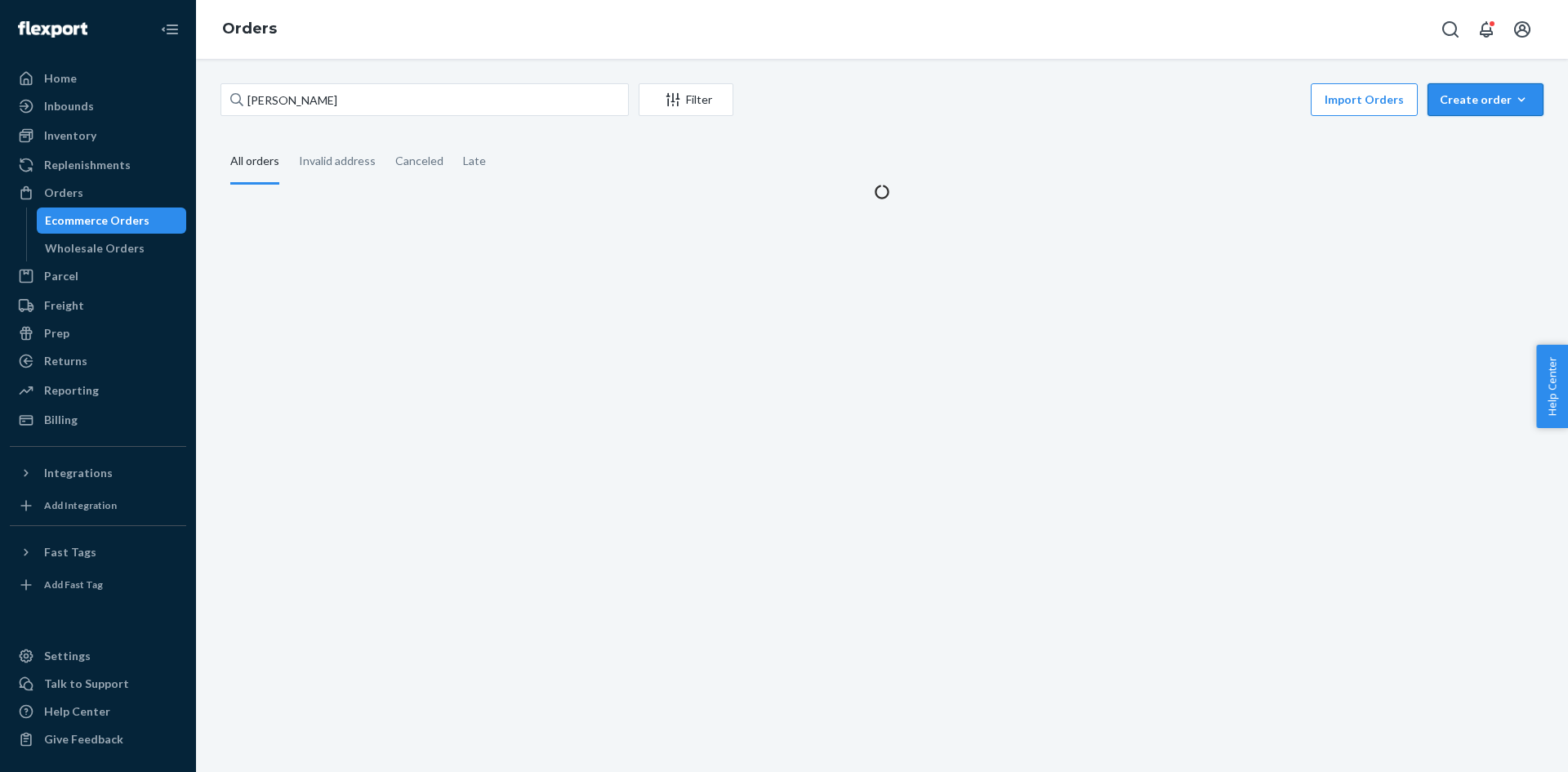
click at [1446, 104] on div "Create order" at bounding box center [1485, 99] width 91 height 16
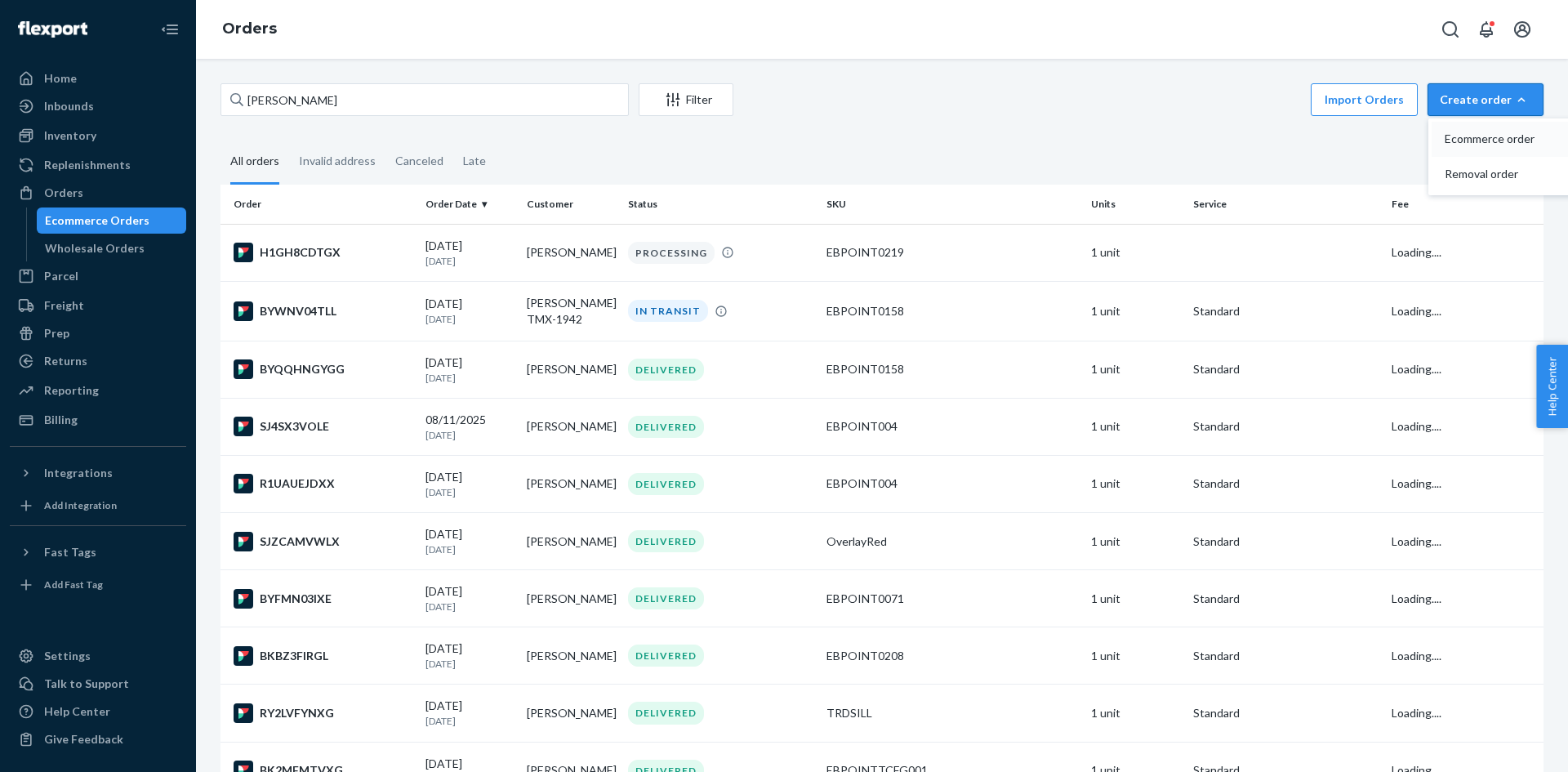
click at [1452, 136] on span "Ecommerce order" at bounding box center [1495, 138] width 101 height 11
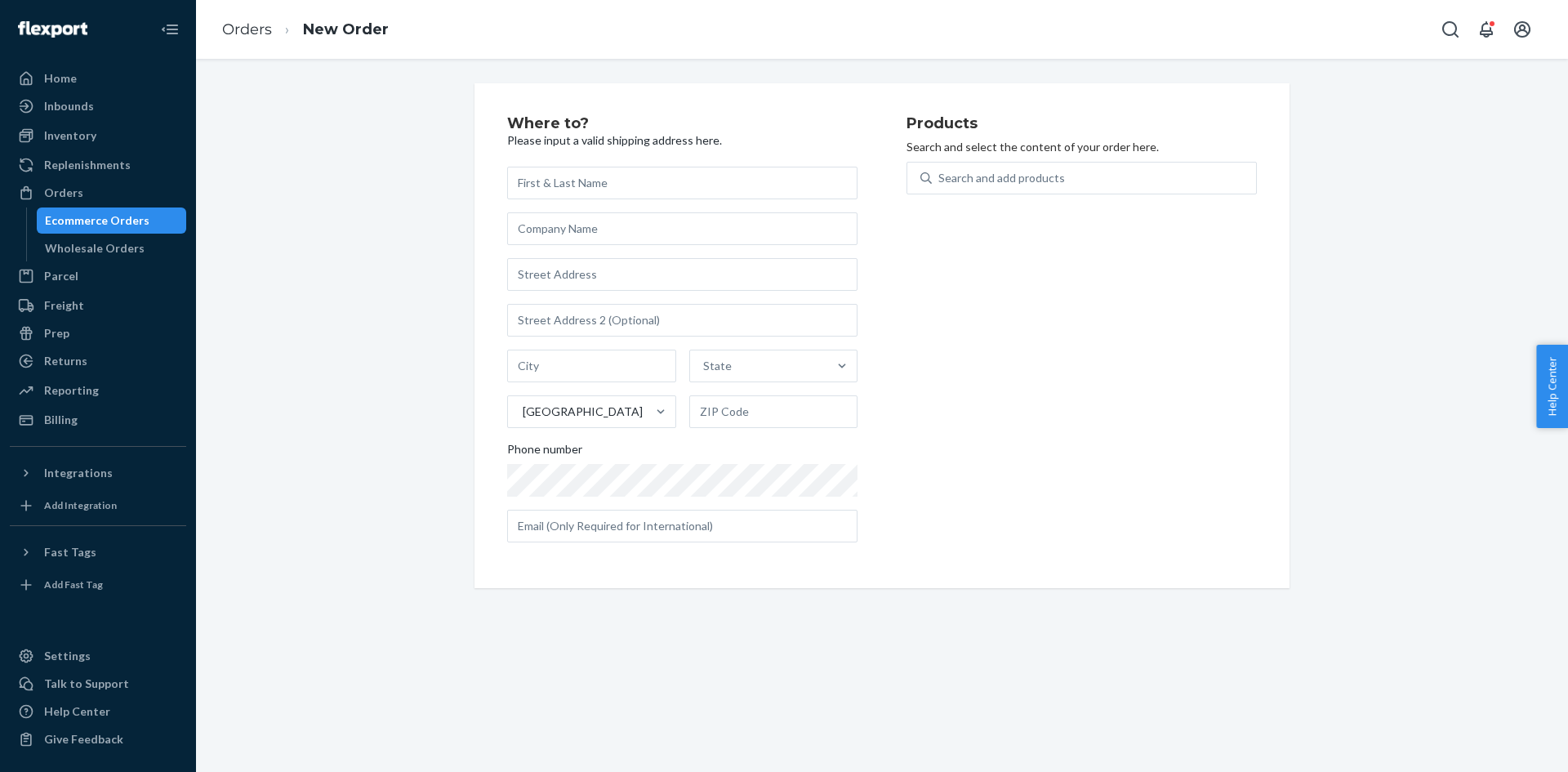
click at [729, 175] on input "text" at bounding box center [682, 183] width 350 height 33
type input "melissa rowley"
click at [557, 273] on input "text" at bounding box center [682, 274] width 350 height 33
paste input "158 saxon gardens SOUTHEND-ON-SEA, Essex SS3 9PX"
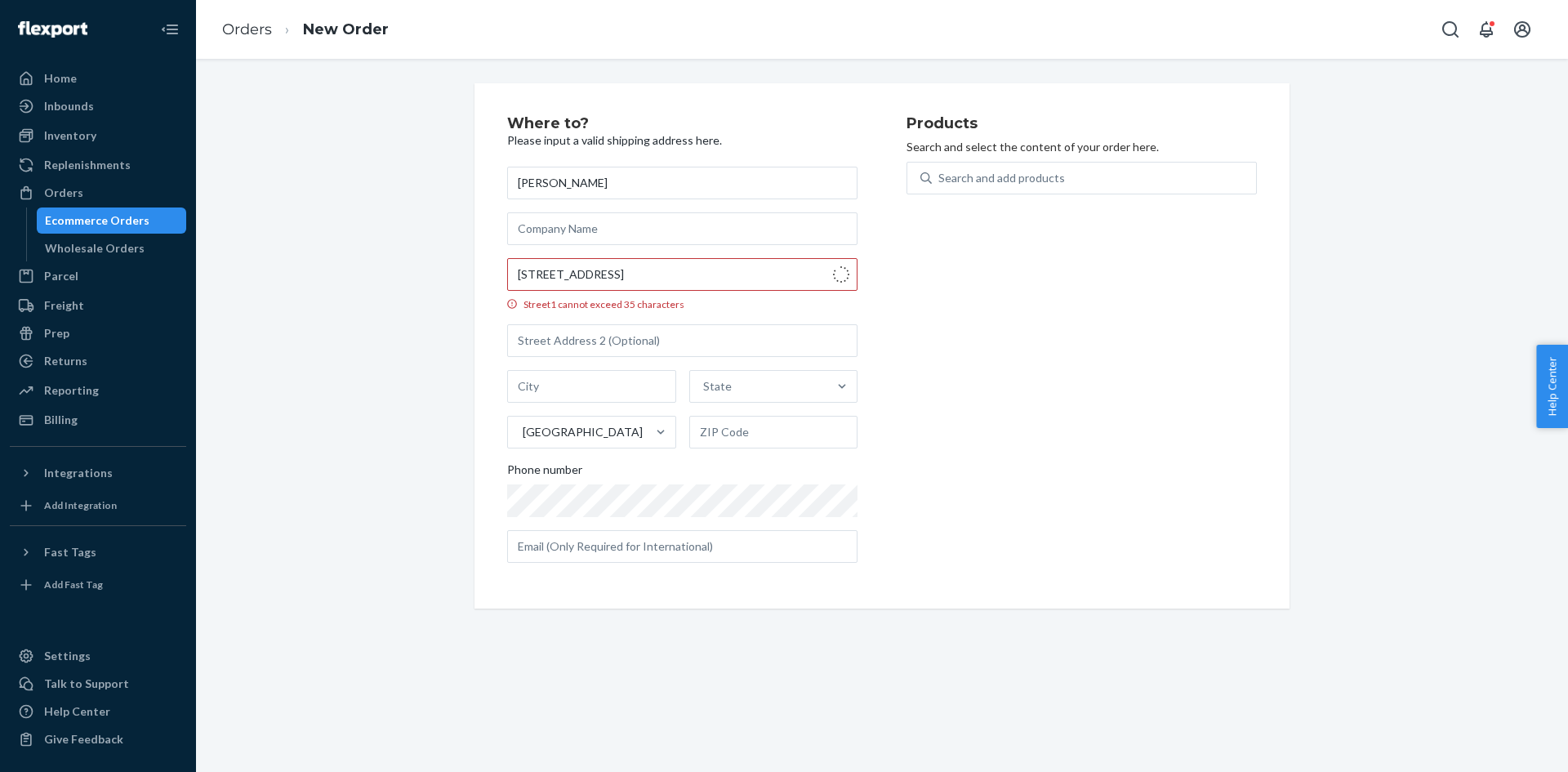
type input "158 Saxon Gardens"
type input "Southend-on-Sea"
type input "SS3 9PN"
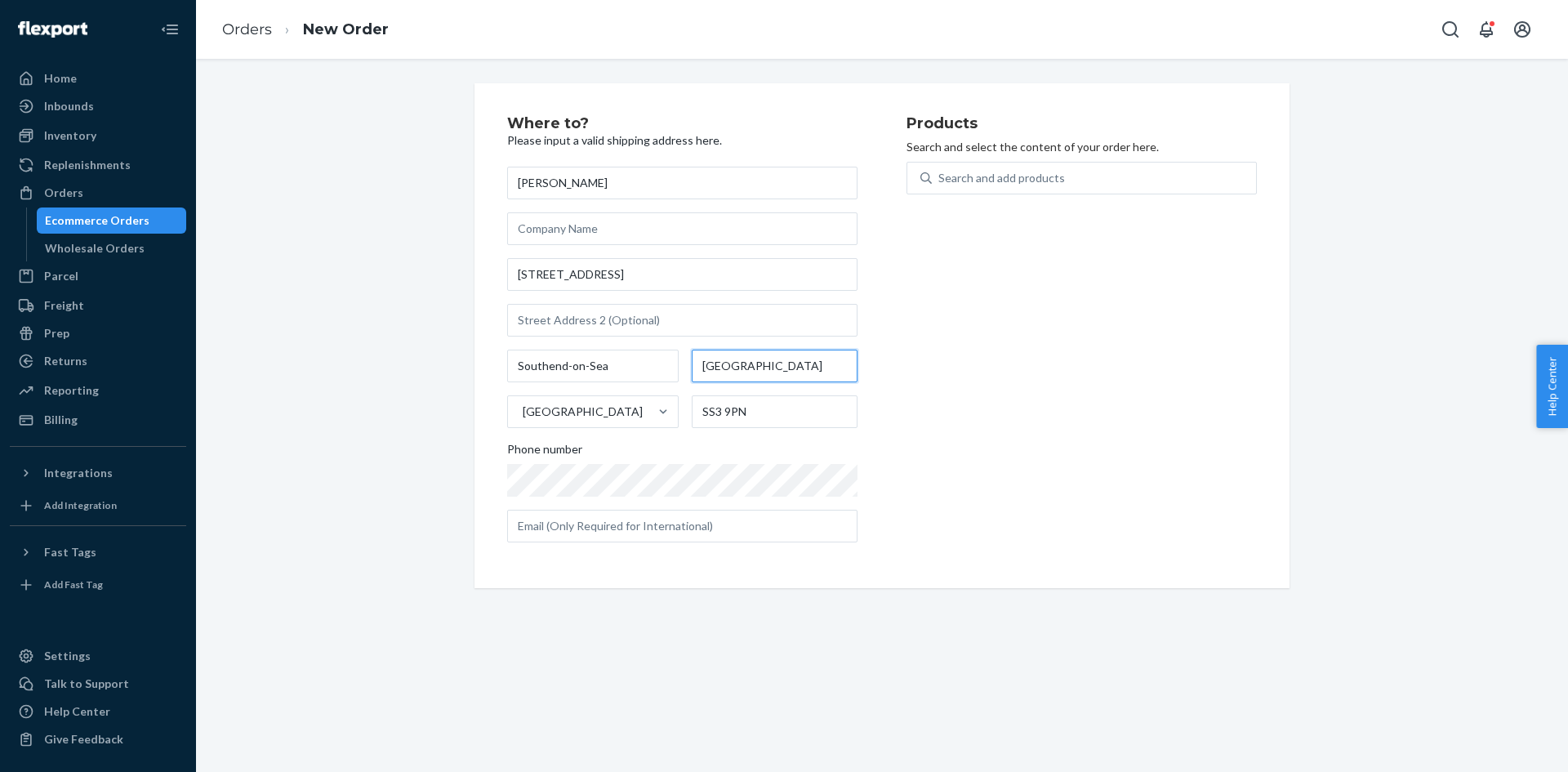
click at [723, 369] on input "England" at bounding box center [775, 367] width 166 height 33
paste input "ssex"
type input "Essex"
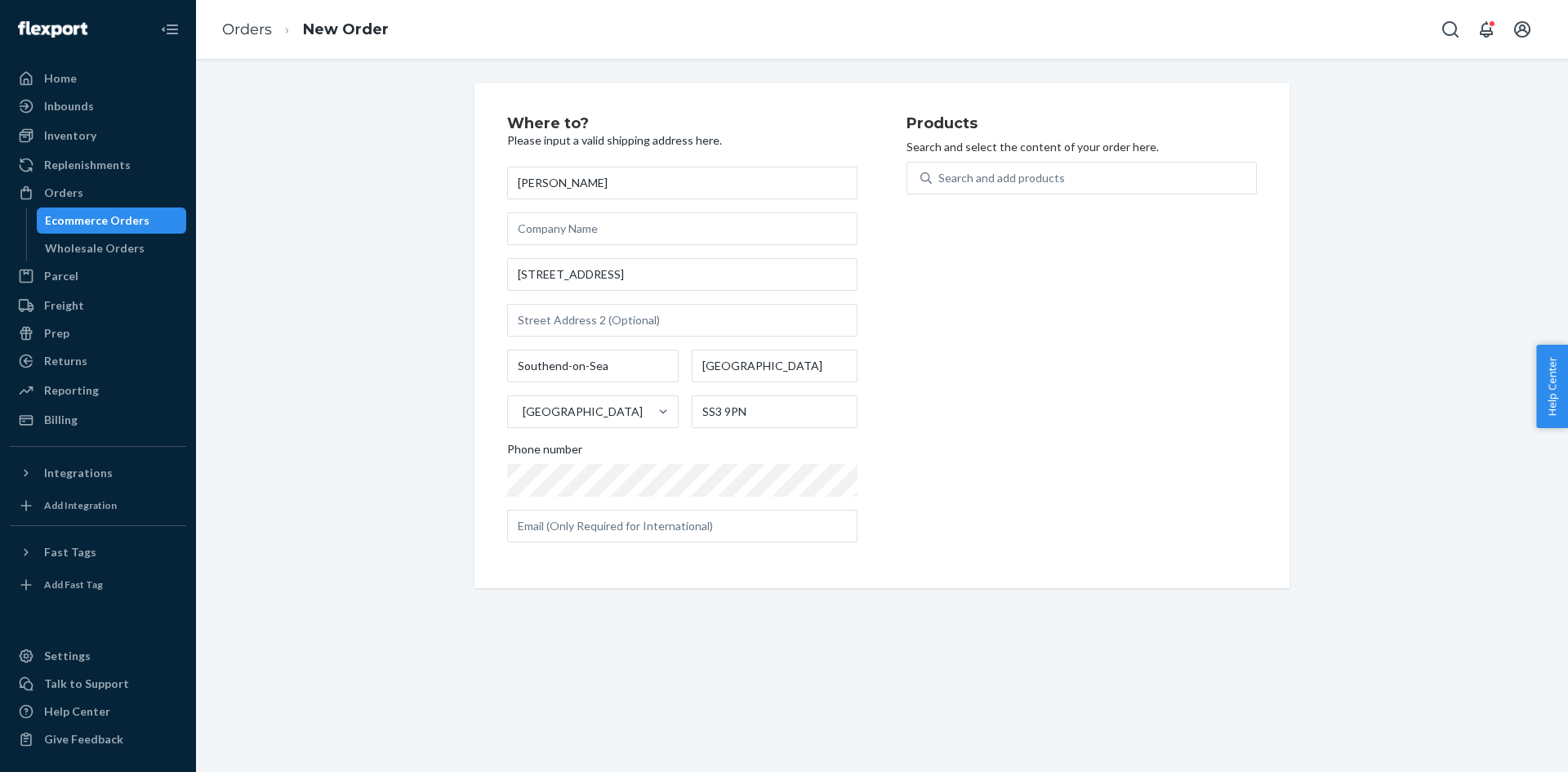
click at [991, 475] on div "Products Search and select the content of your order here. Search and add produ…" at bounding box center [1082, 336] width 350 height 440
click at [959, 176] on div "Search and add products" at bounding box center [1002, 178] width 127 height 16
click at [940, 176] on input "0 results available. Use Up and Down to choose options, press Enter to select t…" at bounding box center [940, 178] width 2 height 16
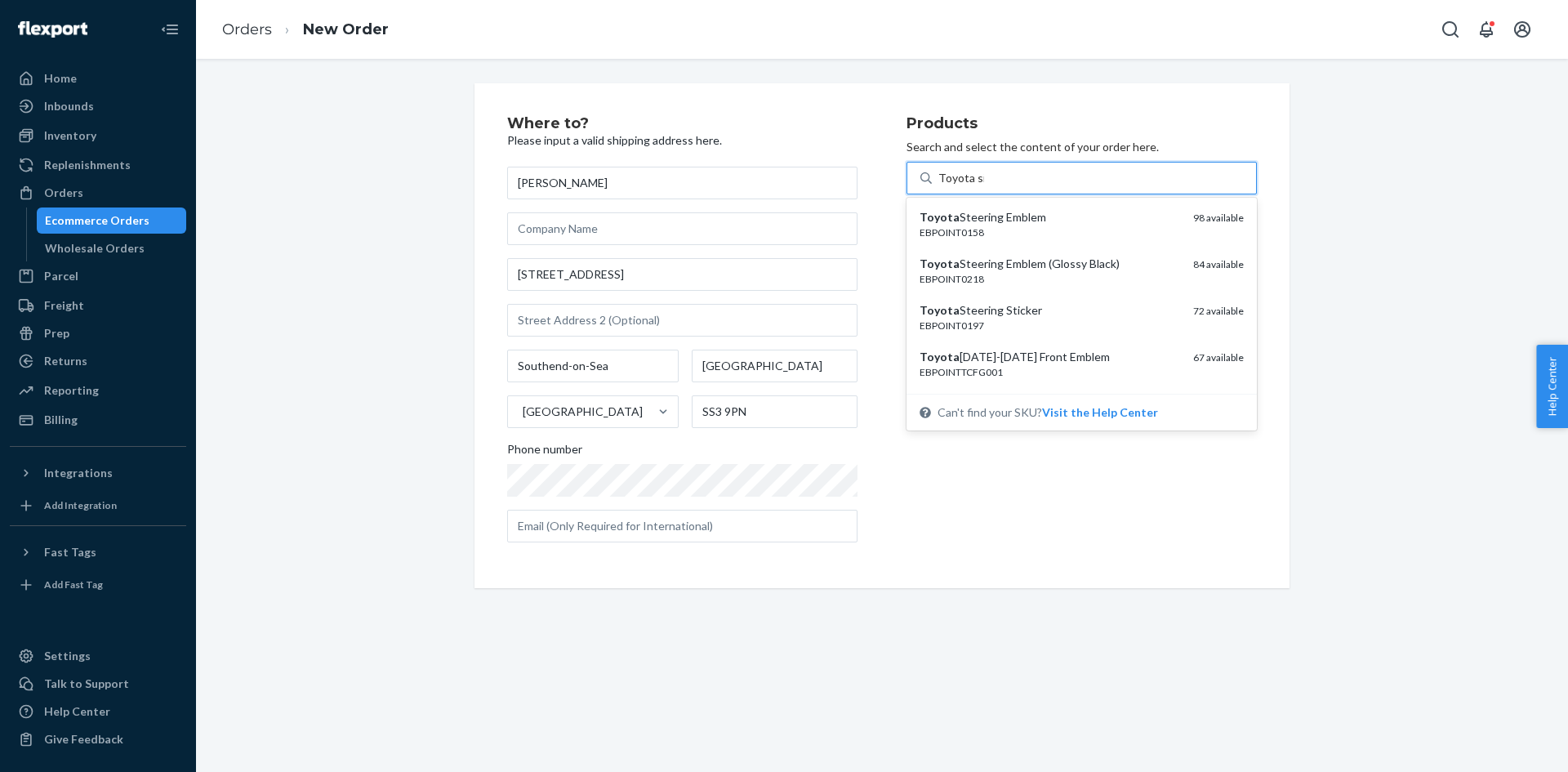
type input "Toyota sill"
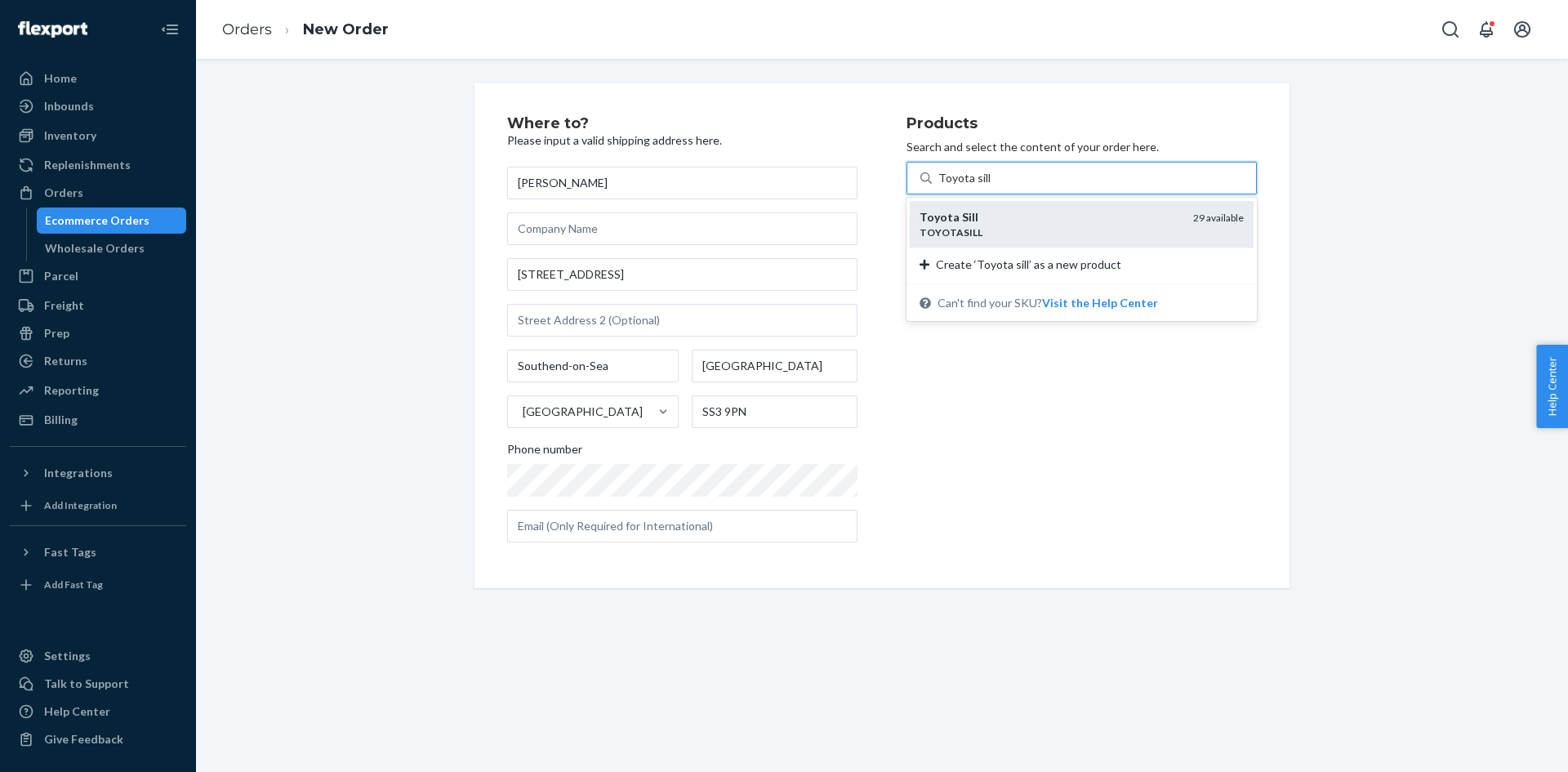
click at [946, 233] on em "TOYOTASILL" at bounding box center [951, 232] width 63 height 12
click at [946, 186] on input "Toyota sill" at bounding box center [965, 178] width 52 height 16
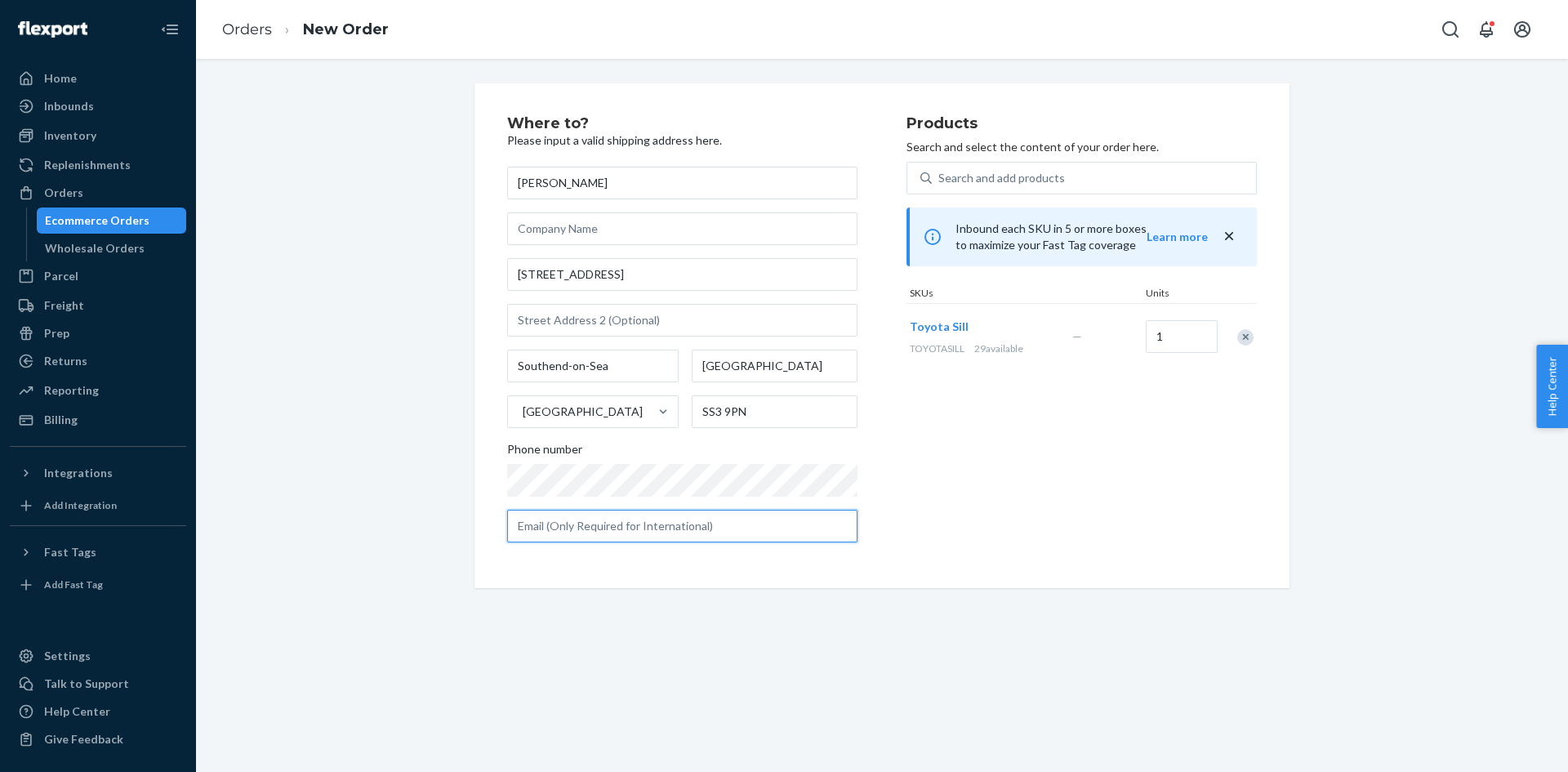
click at [599, 516] on input "text" at bounding box center [682, 526] width 350 height 33
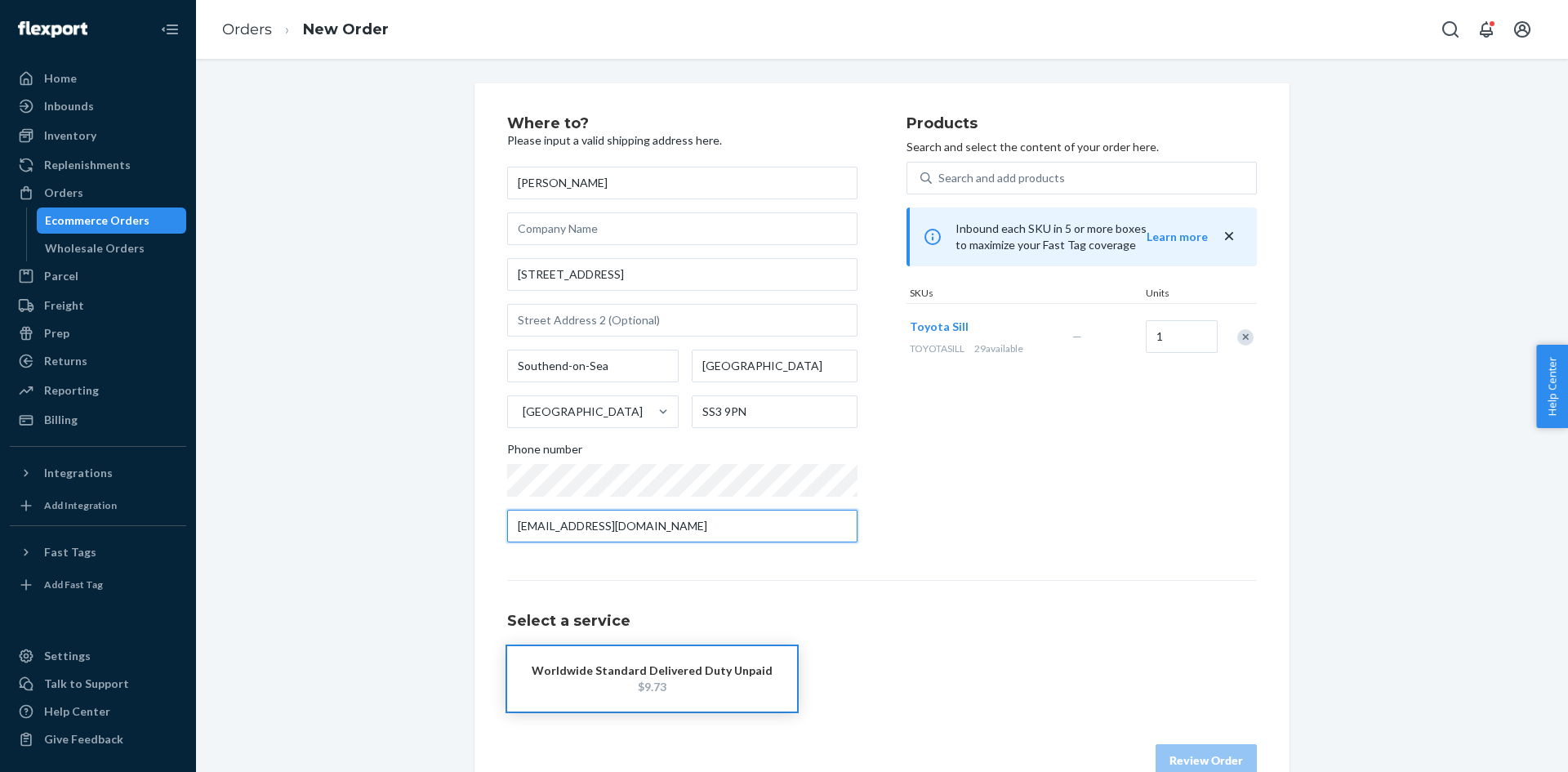
type input "admin@emblemspoint.com"
click at [648, 677] on div "Worldwide Standard Delivered Duty Unpaid" at bounding box center [653, 670] width 241 height 16
click at [1190, 760] on button "Review Order" at bounding box center [1206, 761] width 101 height 33
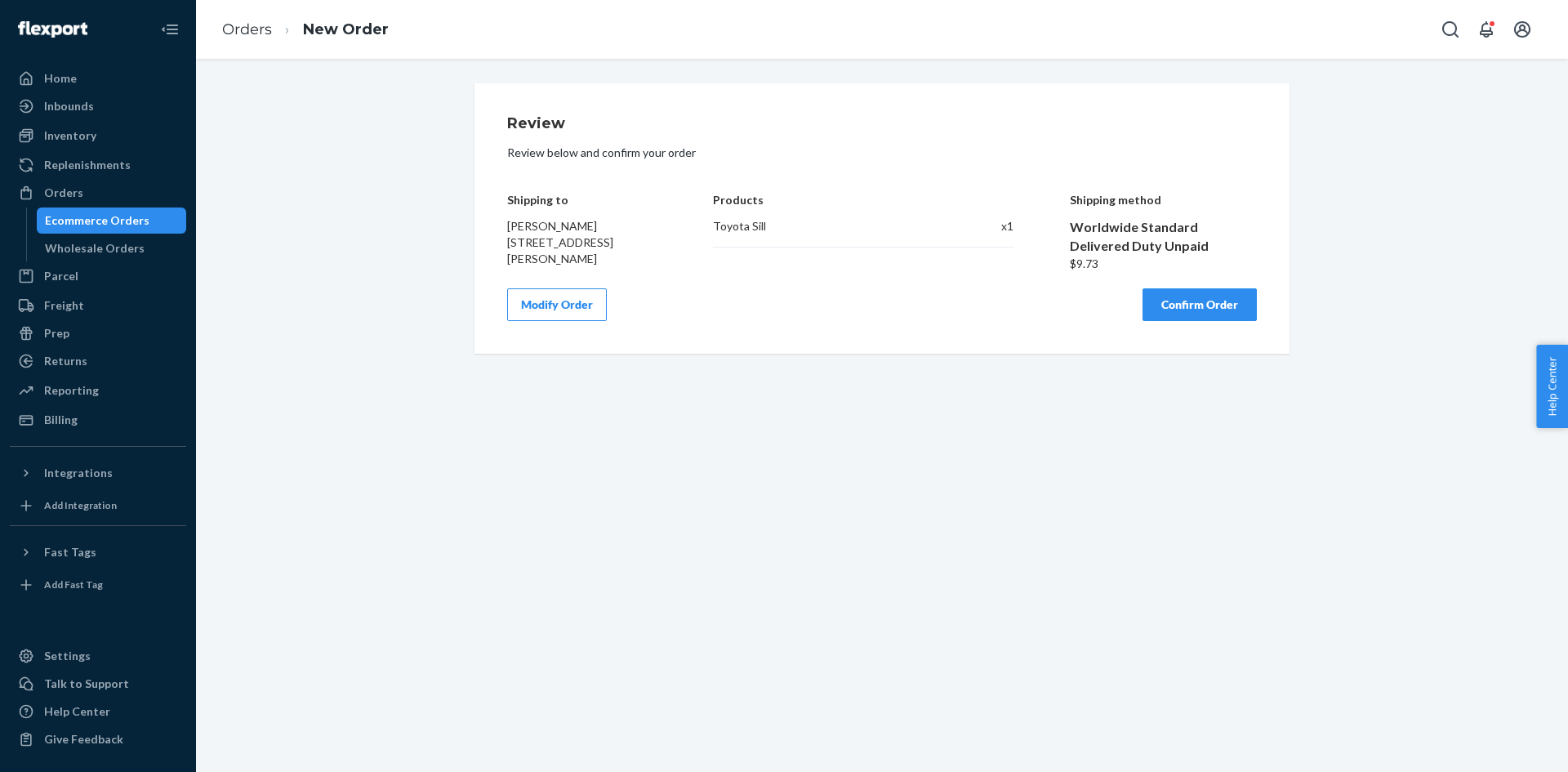
click at [1172, 318] on button "Confirm Order" at bounding box center [1200, 304] width 115 height 33
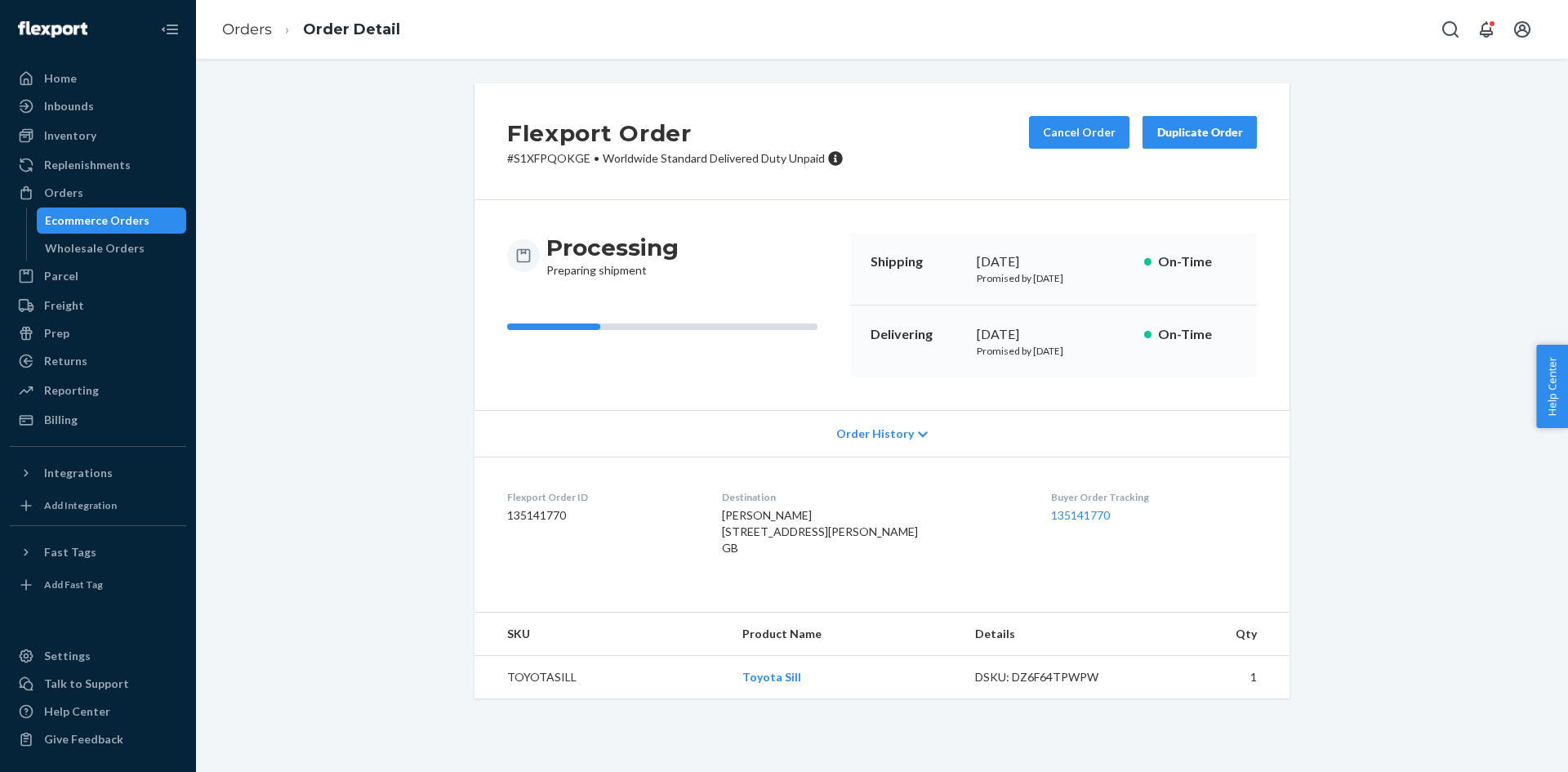
click at [120, 221] on div "Ecommerce Orders" at bounding box center [97, 220] width 104 height 16
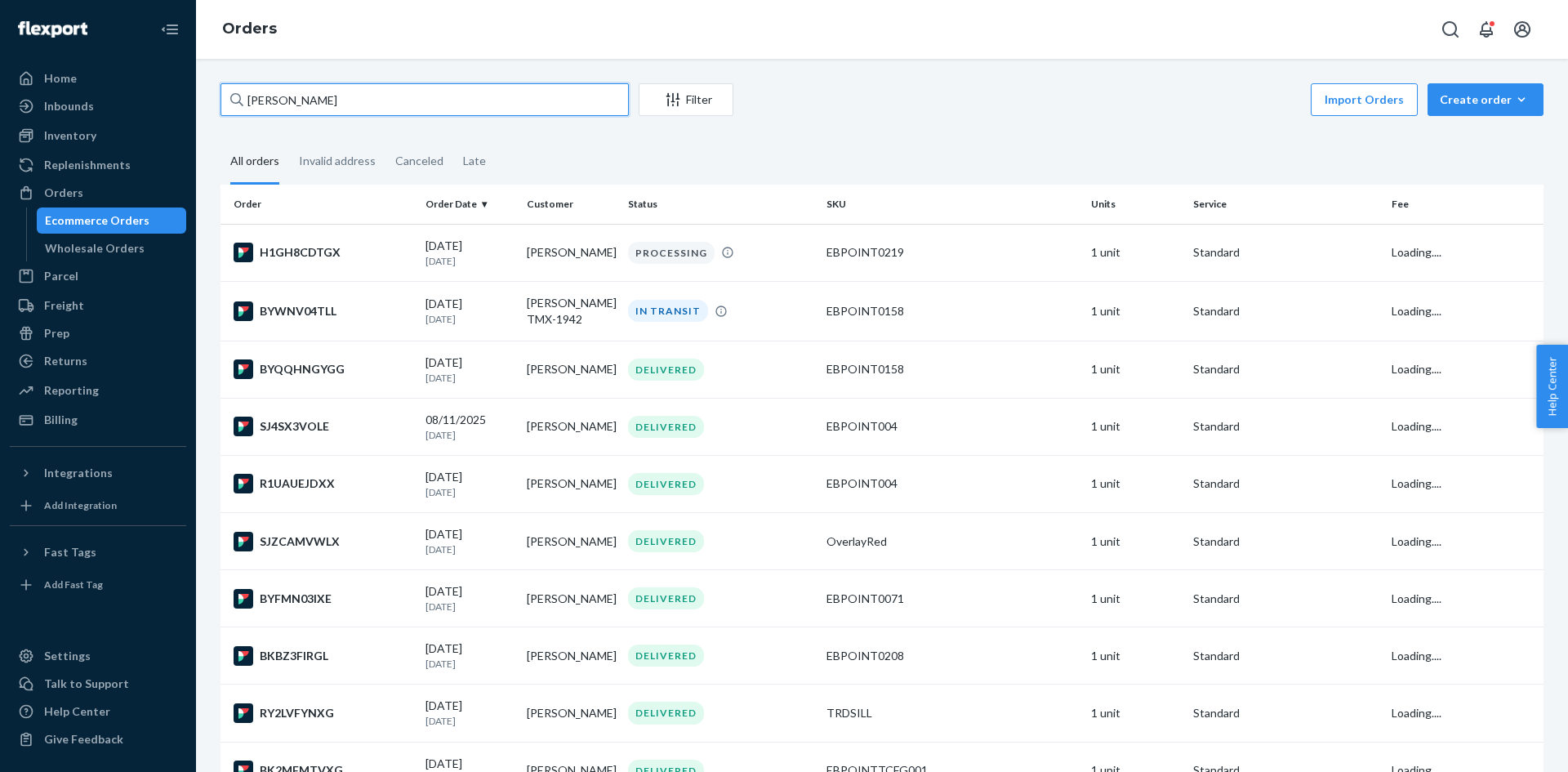
click at [309, 106] on input "David" at bounding box center [425, 100] width 409 height 33
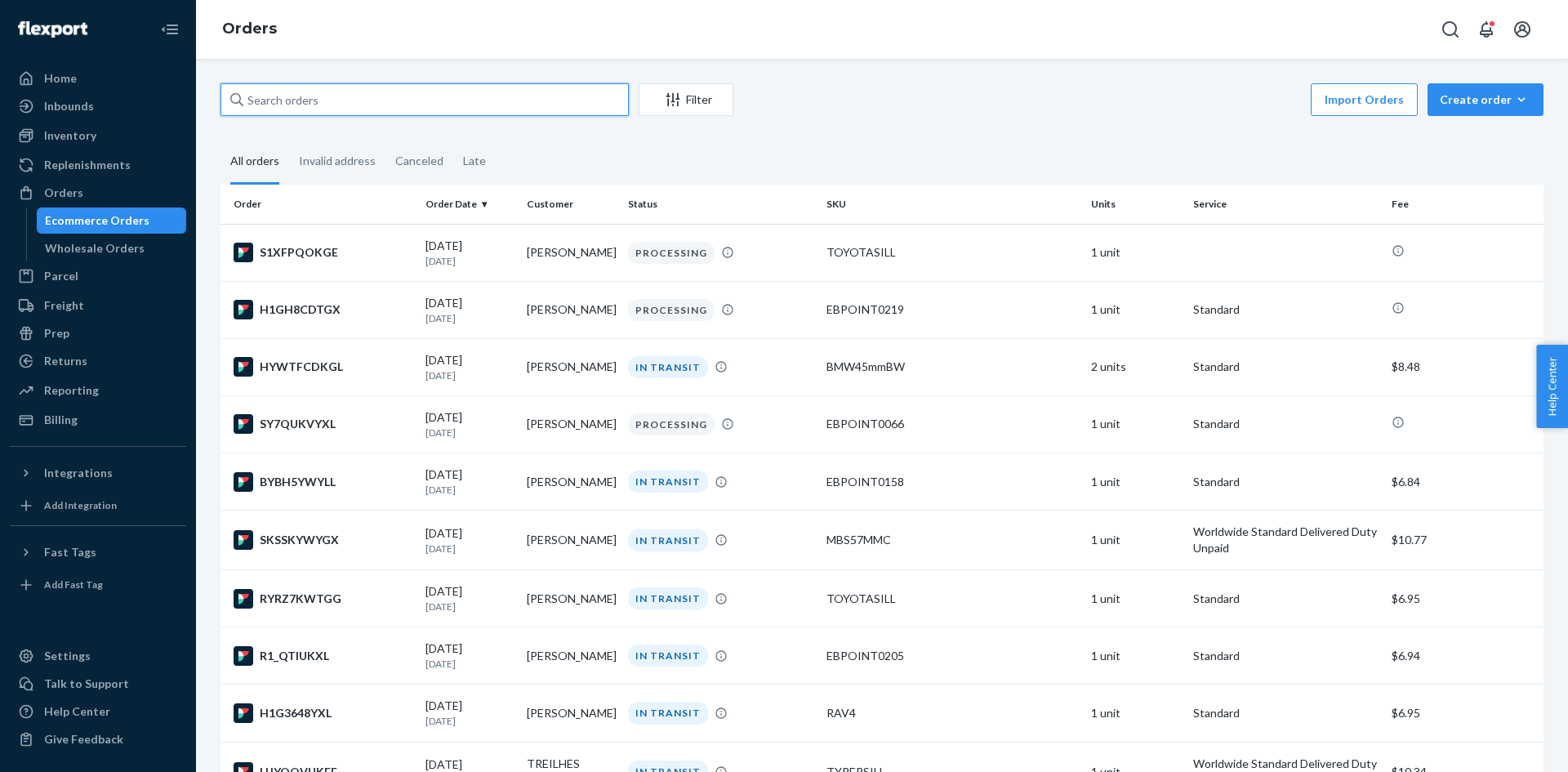
paste input "[PERSON_NAME]"
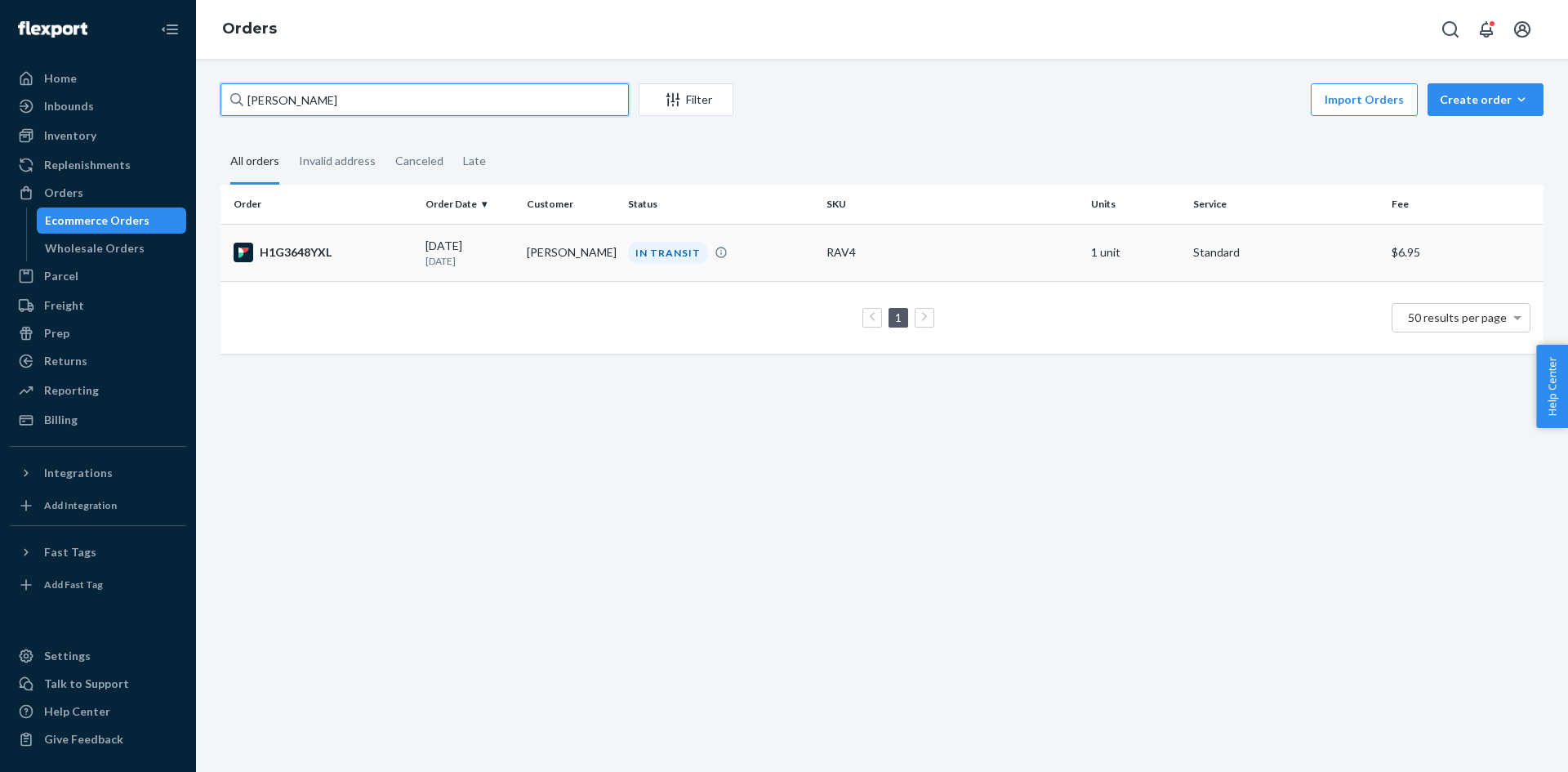
type input "[PERSON_NAME]"
click at [551, 242] on td "[PERSON_NAME]" at bounding box center [571, 253] width 101 height 57
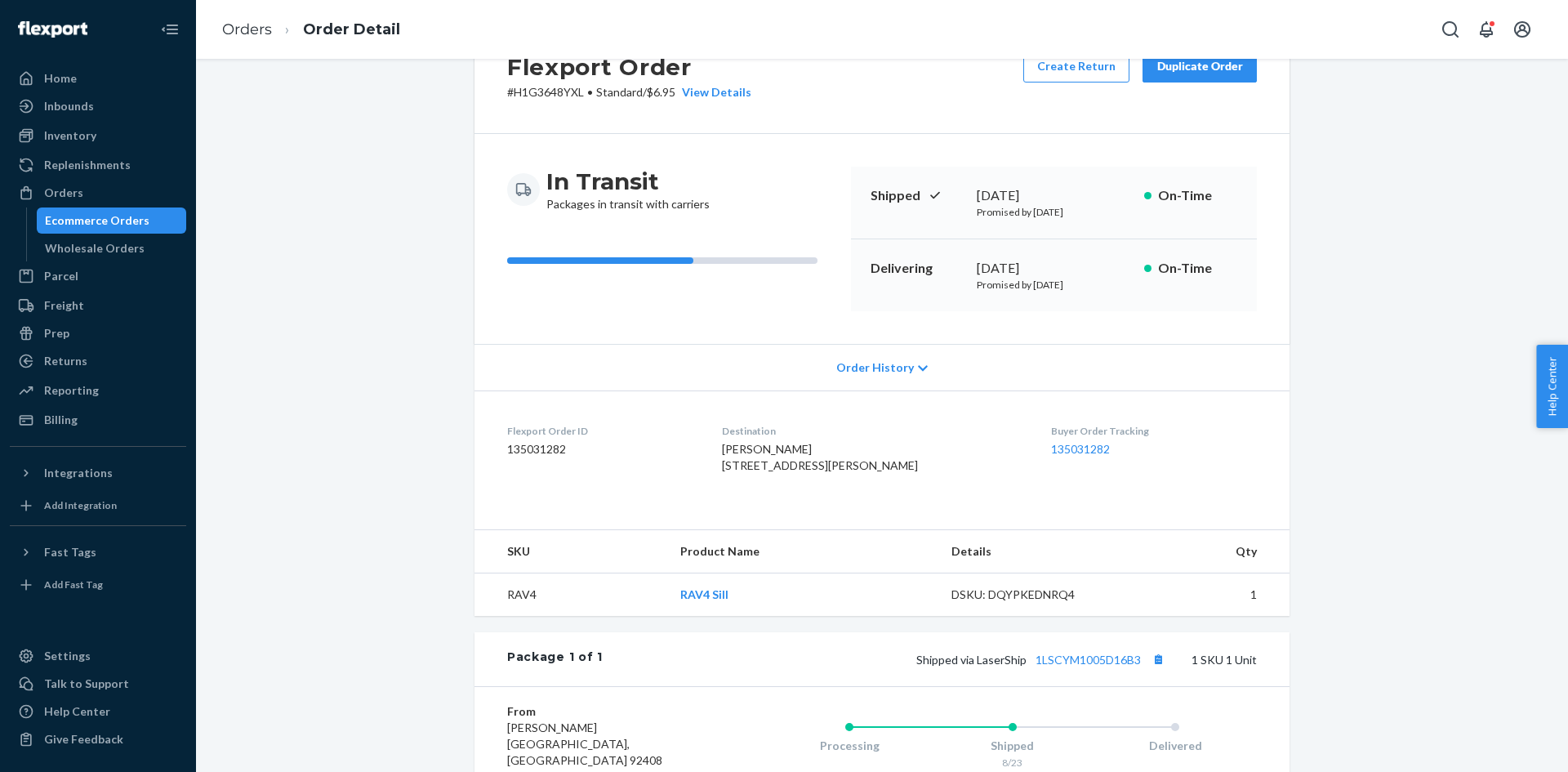
scroll to position [67, 0]
click at [1153, 669] on button "Copy tracking number" at bounding box center [1158, 658] width 22 height 22
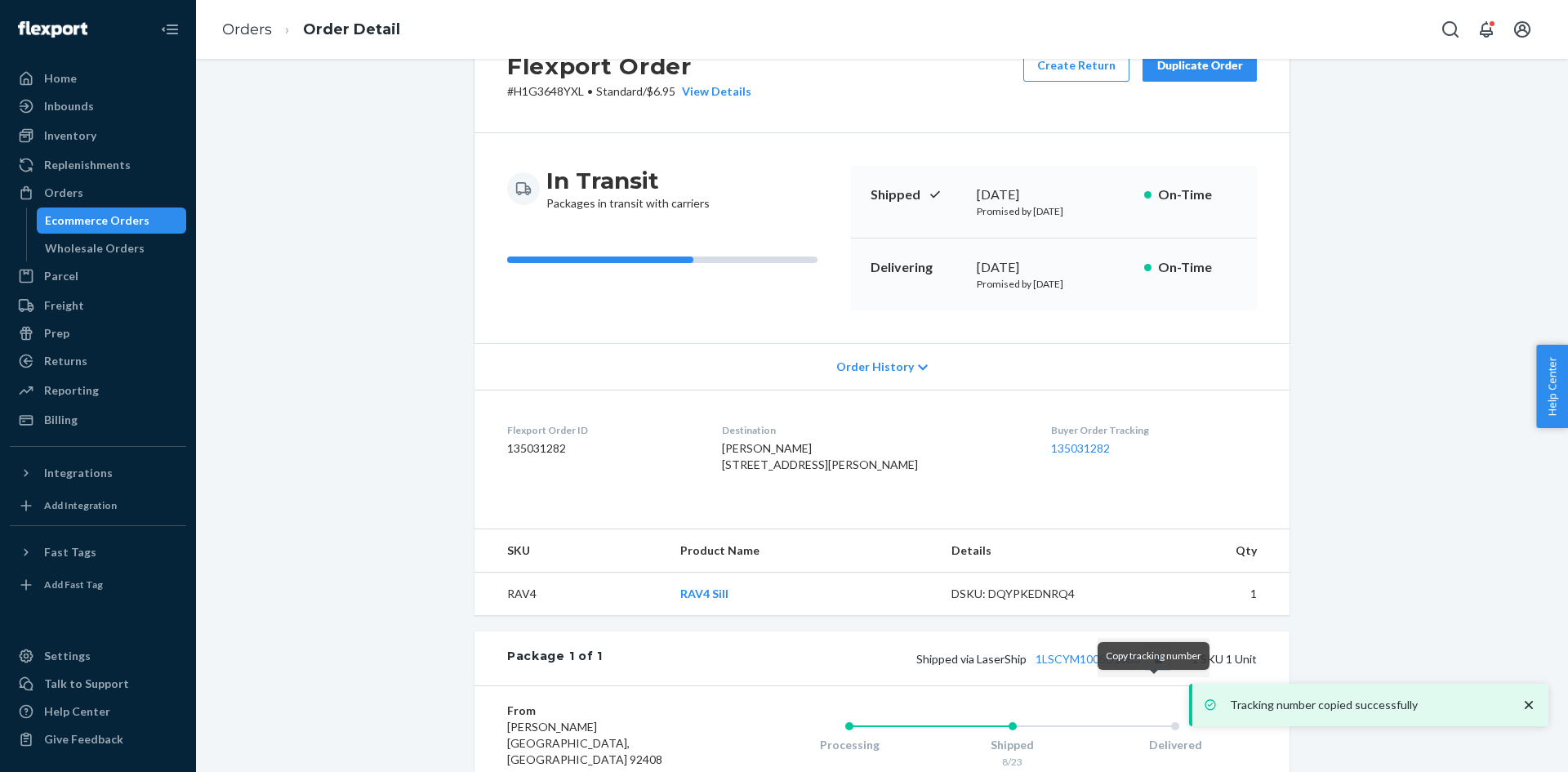
click at [1154, 669] on button "Copy tracking number" at bounding box center [1158, 658] width 22 height 22
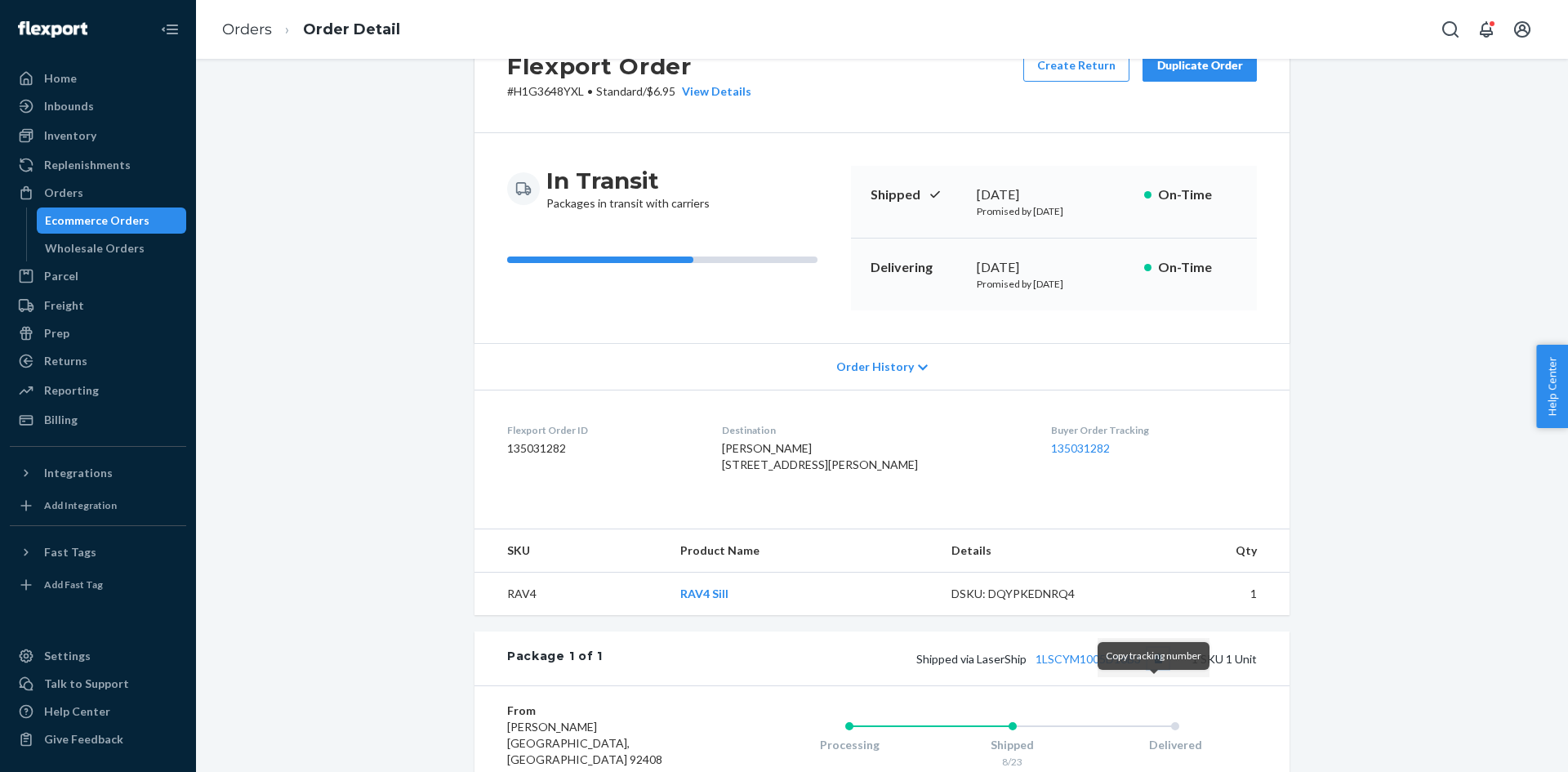
click at [1150, 669] on button "Copy tracking number" at bounding box center [1158, 658] width 22 height 22
click at [1004, 666] on span "Shipped via LaserShip 1LSCYM1005D16B3" at bounding box center [1042, 659] width 253 height 14
copy span "LaserShip"
click at [86, 226] on div "Ecommerce Orders" at bounding box center [97, 220] width 104 height 16
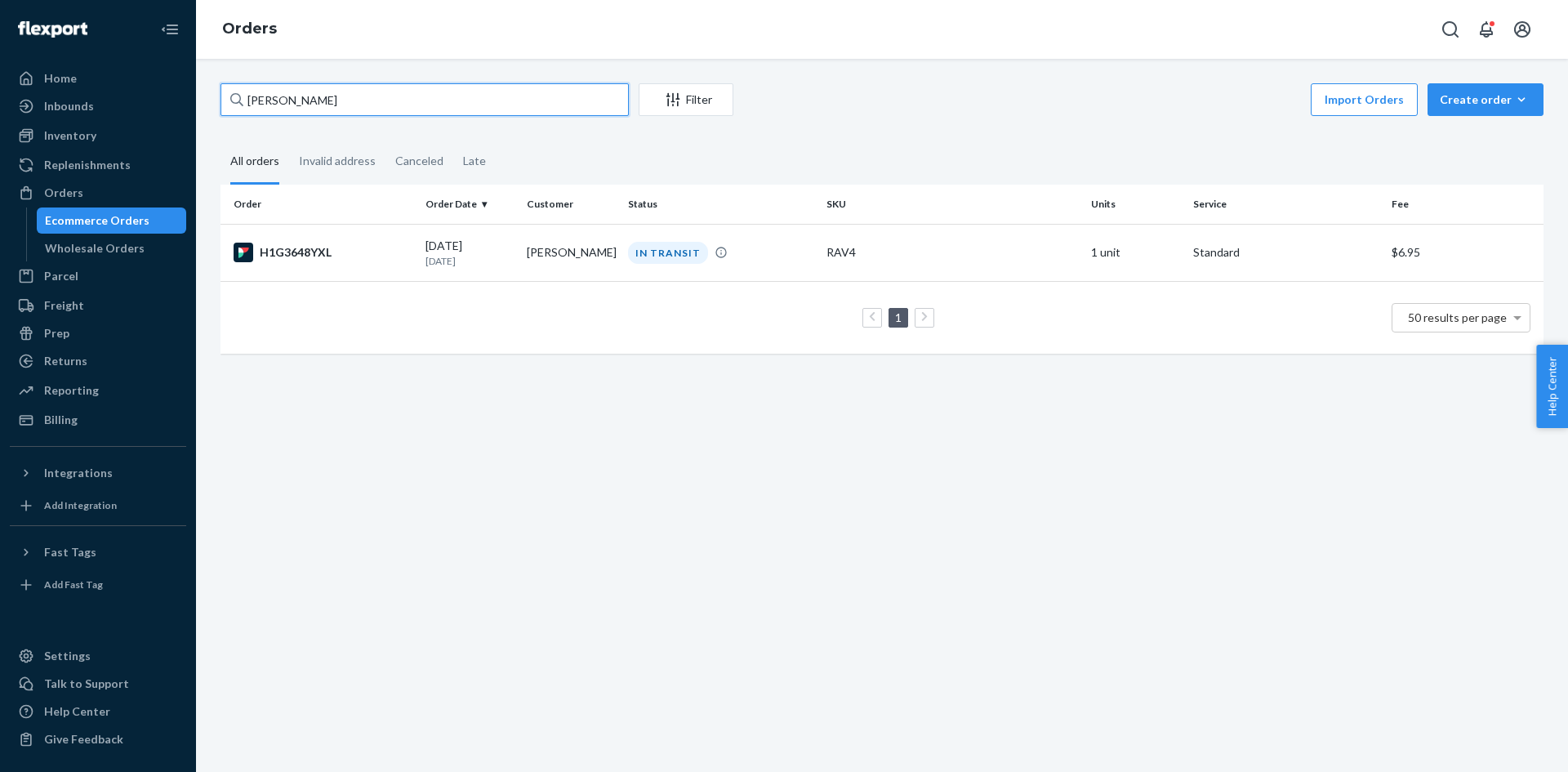
click at [281, 87] on input "[PERSON_NAME]" at bounding box center [425, 100] width 409 height 33
paste input "melissa rowley"
click at [328, 114] on input "melissa rowley" at bounding box center [425, 100] width 409 height 33
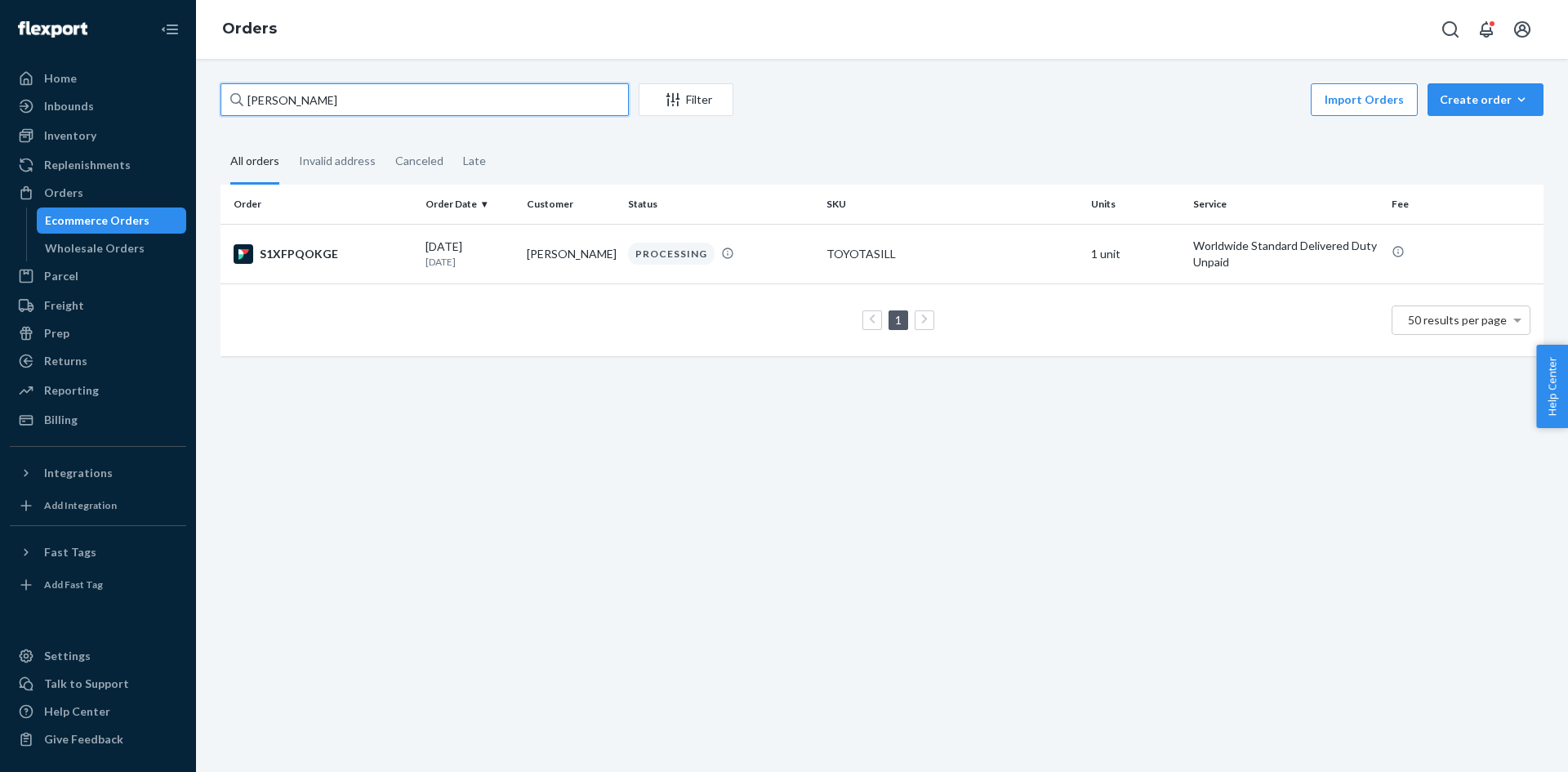
click at [328, 114] on input "melissa rowley" at bounding box center [425, 100] width 409 height 33
paste input "David Novick"
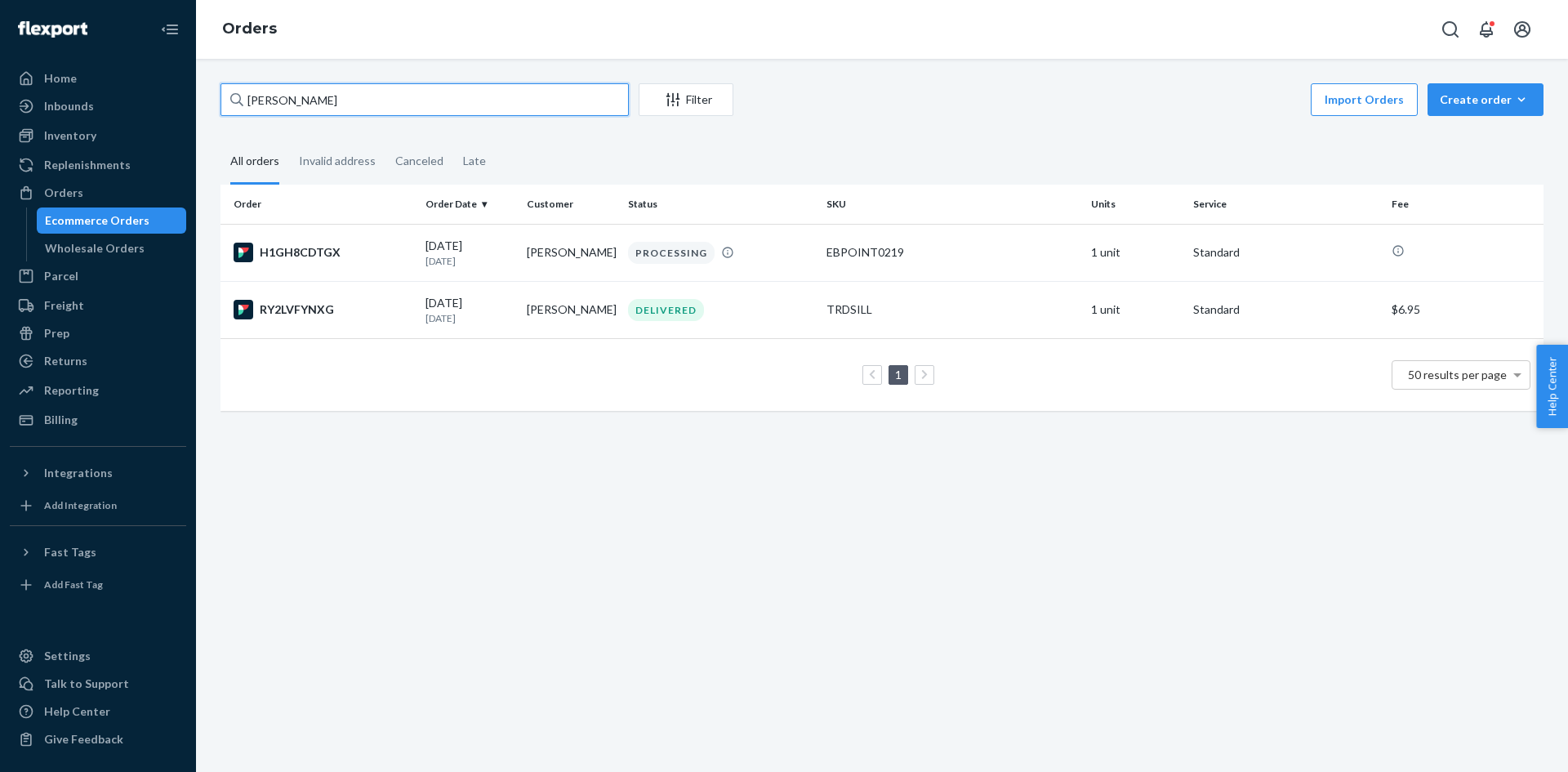
type input "David Novick"
click at [104, 223] on div "Ecommerce Orders" at bounding box center [97, 220] width 104 height 16
click at [290, 102] on input "David Novick" at bounding box center [425, 100] width 409 height 33
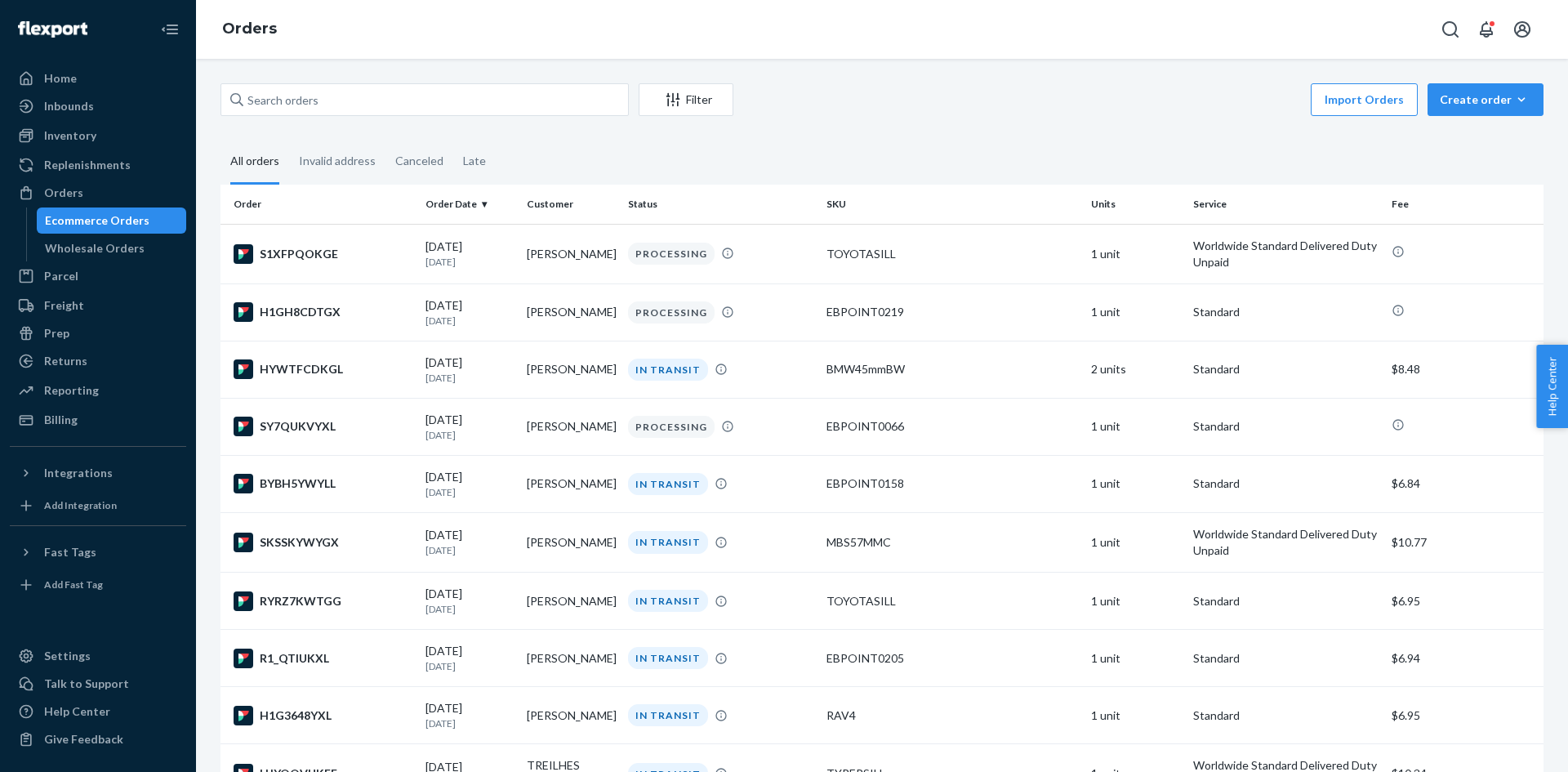
click at [86, 222] on div "Ecommerce Orders" at bounding box center [97, 220] width 104 height 16
